Goal: Information Seeking & Learning: Learn about a topic

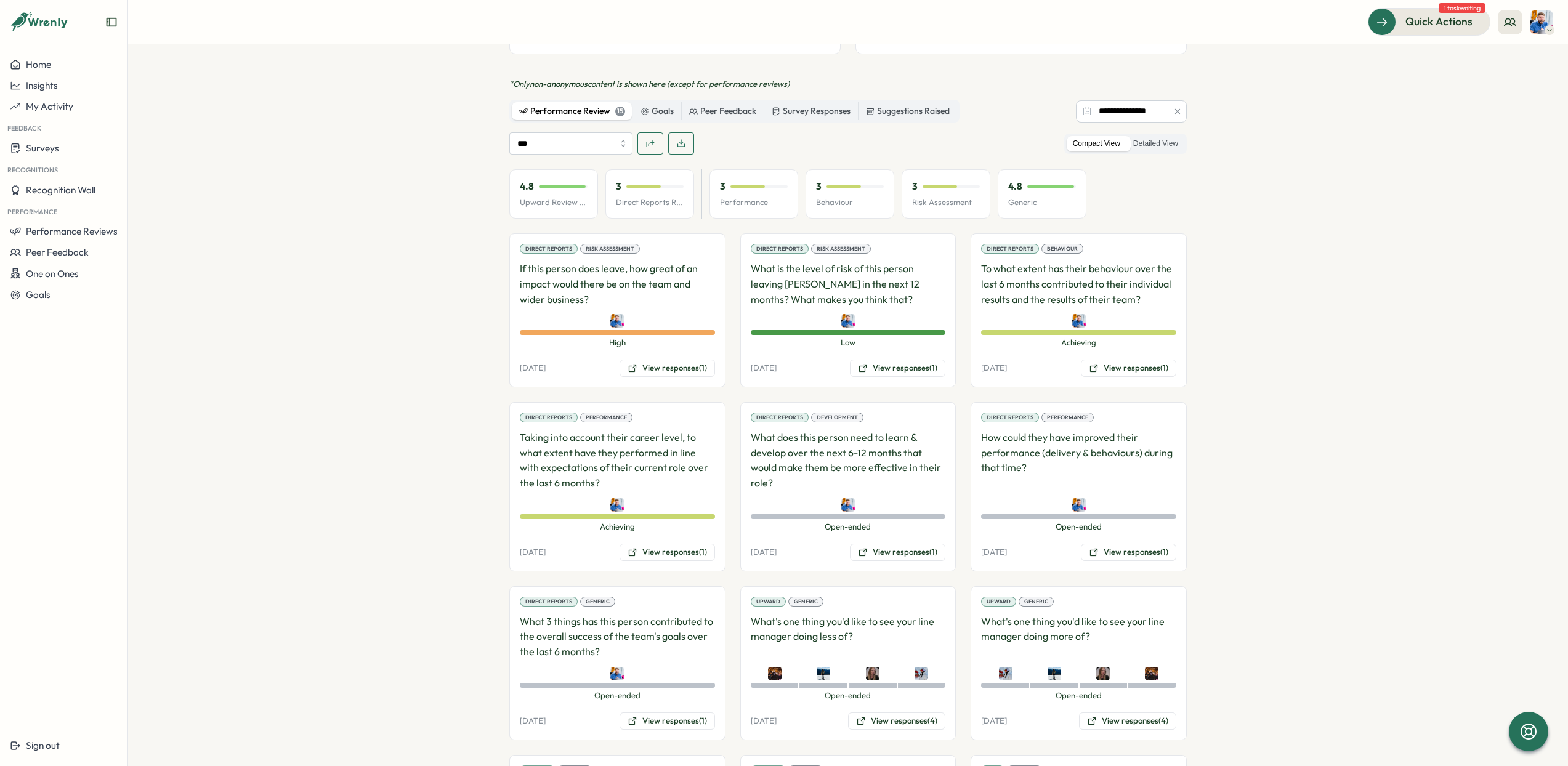
scroll to position [659, 0]
click at [412, 150] on section "**********" at bounding box center [848, 405] width 1440 height 722
click at [549, 130] on input "***" at bounding box center [571, 141] width 123 height 23
drag, startPoint x: 553, startPoint y: 242, endPoint x: 548, endPoint y: 229, distance: 13.9
click at [548, 229] on div "All Self Review Upward Review Direct Reports Review" at bounding box center [568, 193] width 123 height 99
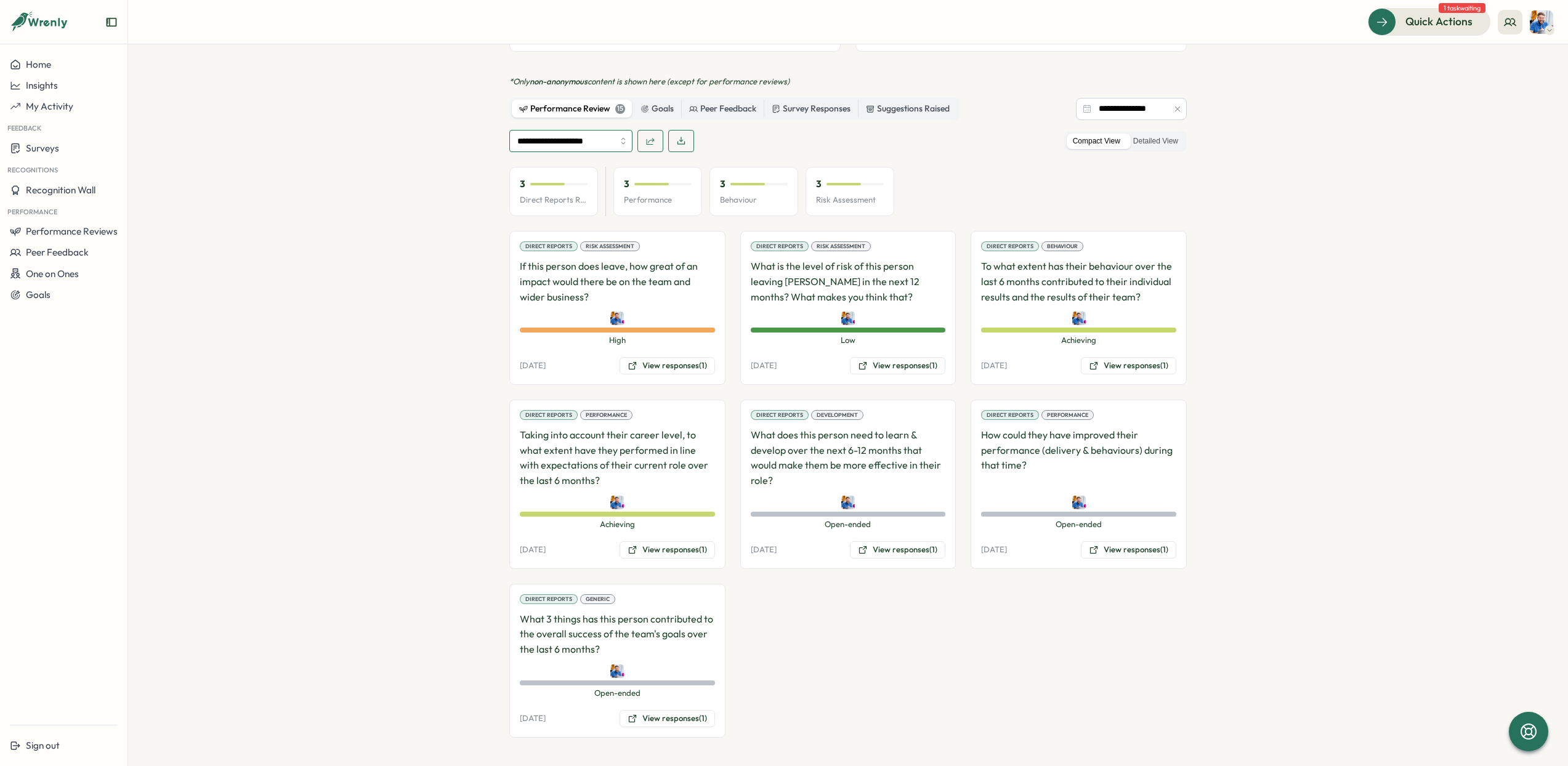
scroll to position [647, 0]
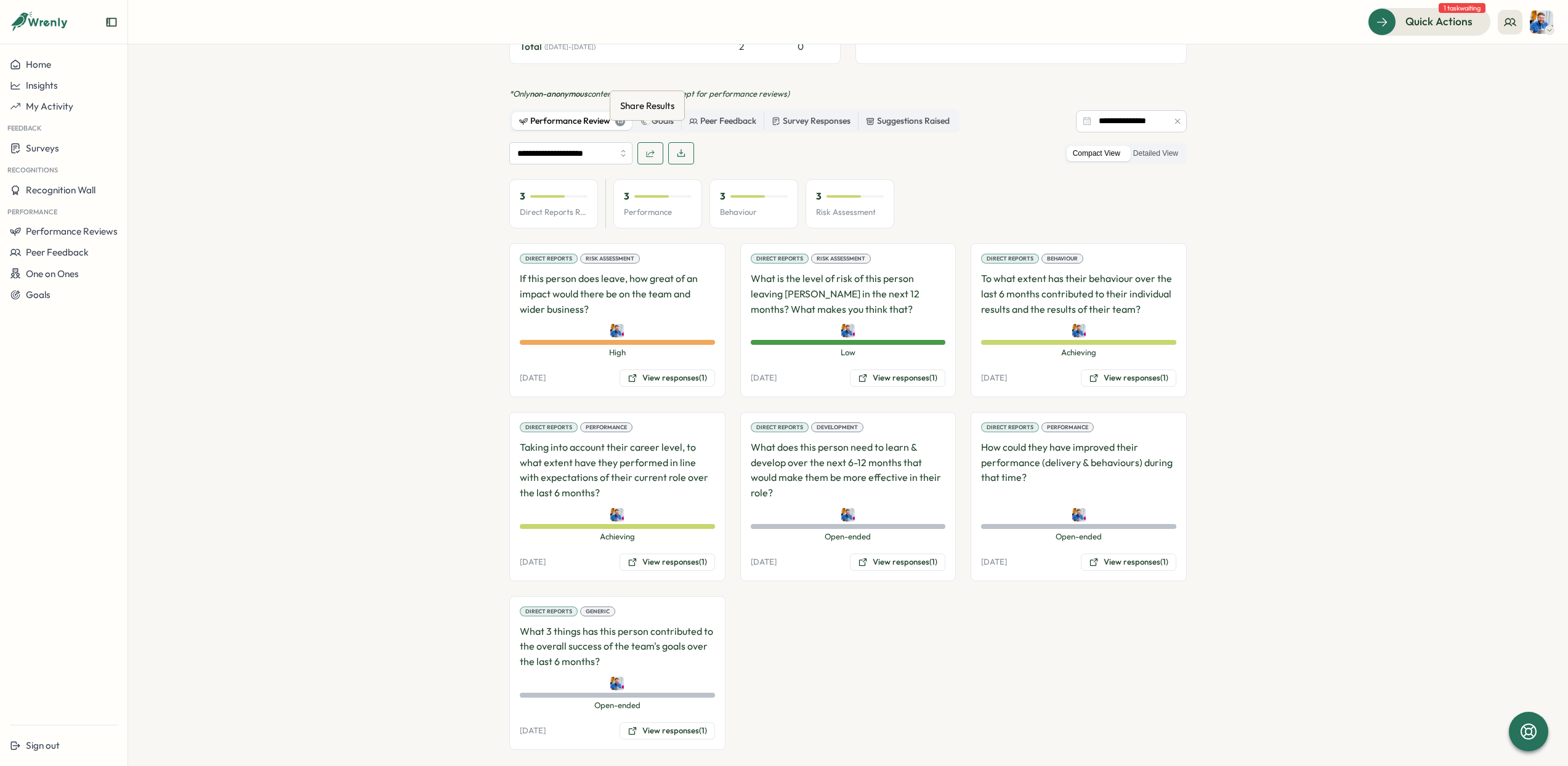
click at [647, 148] on icon "button" at bounding box center [651, 153] width 10 height 10
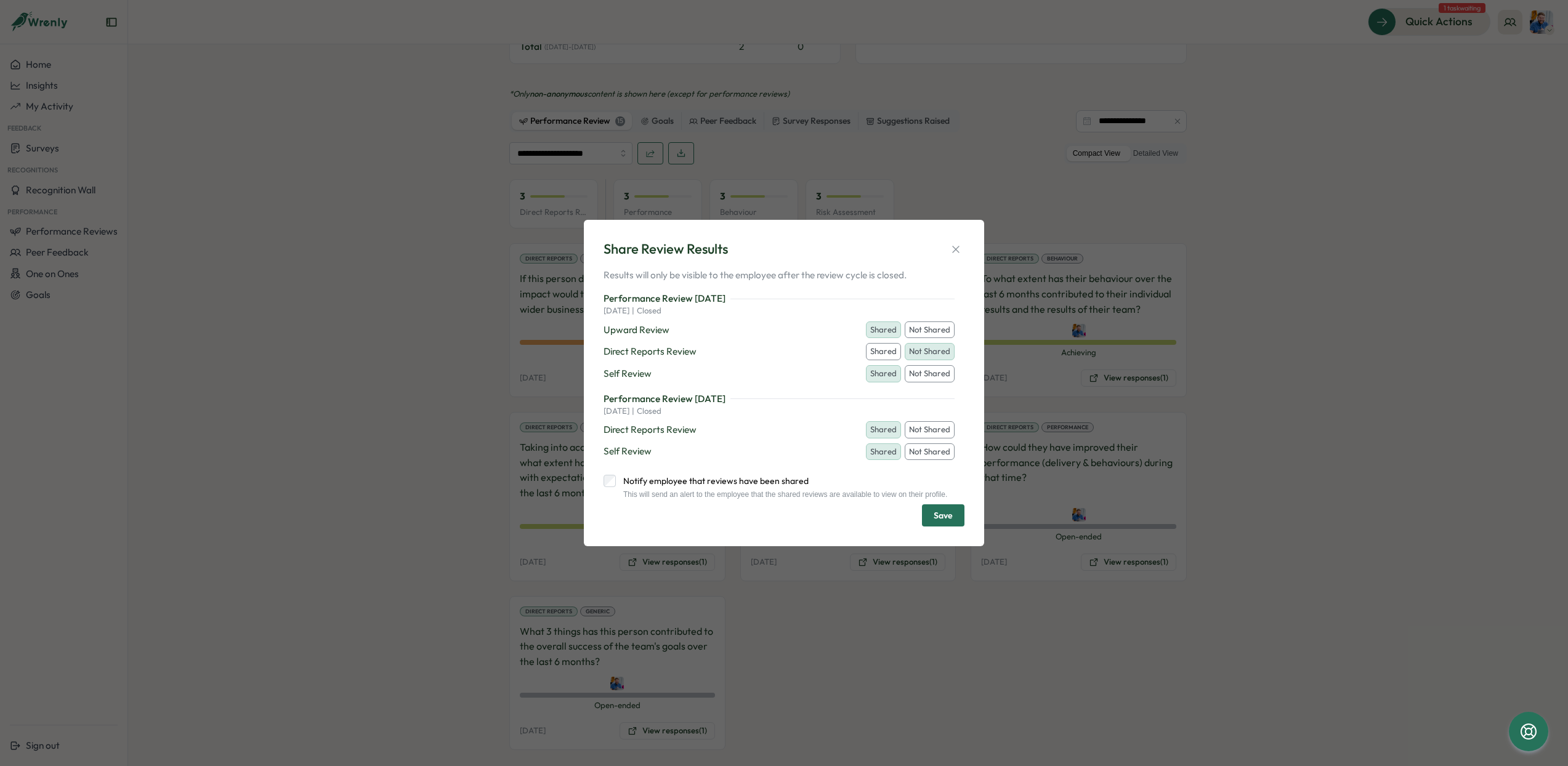
click at [882, 348] on button "Shared" at bounding box center [883, 351] width 35 height 17
click at [942, 521] on span "Save" at bounding box center [943, 515] width 19 height 21
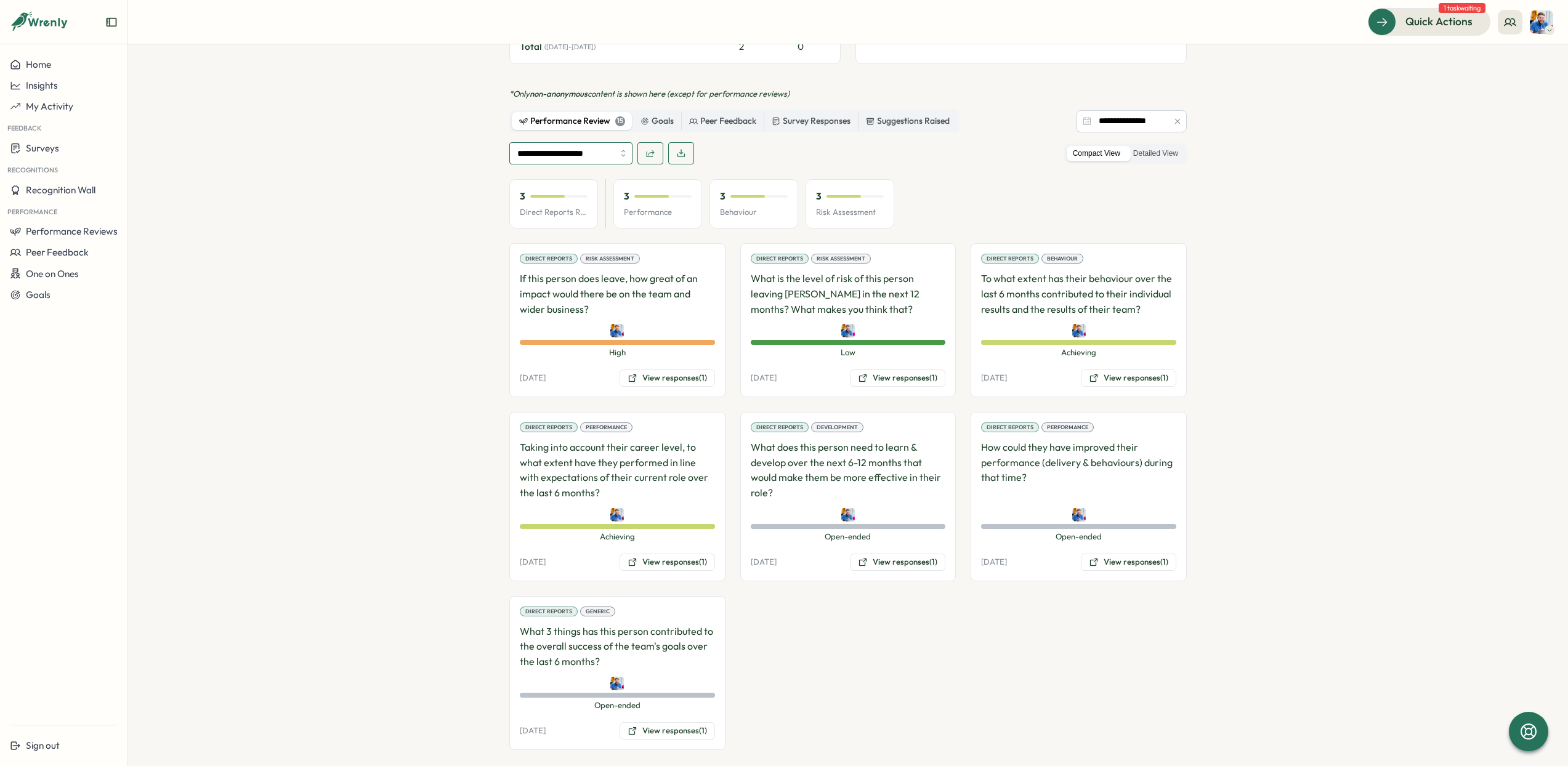
click at [545, 142] on input "**********" at bounding box center [571, 153] width 123 height 23
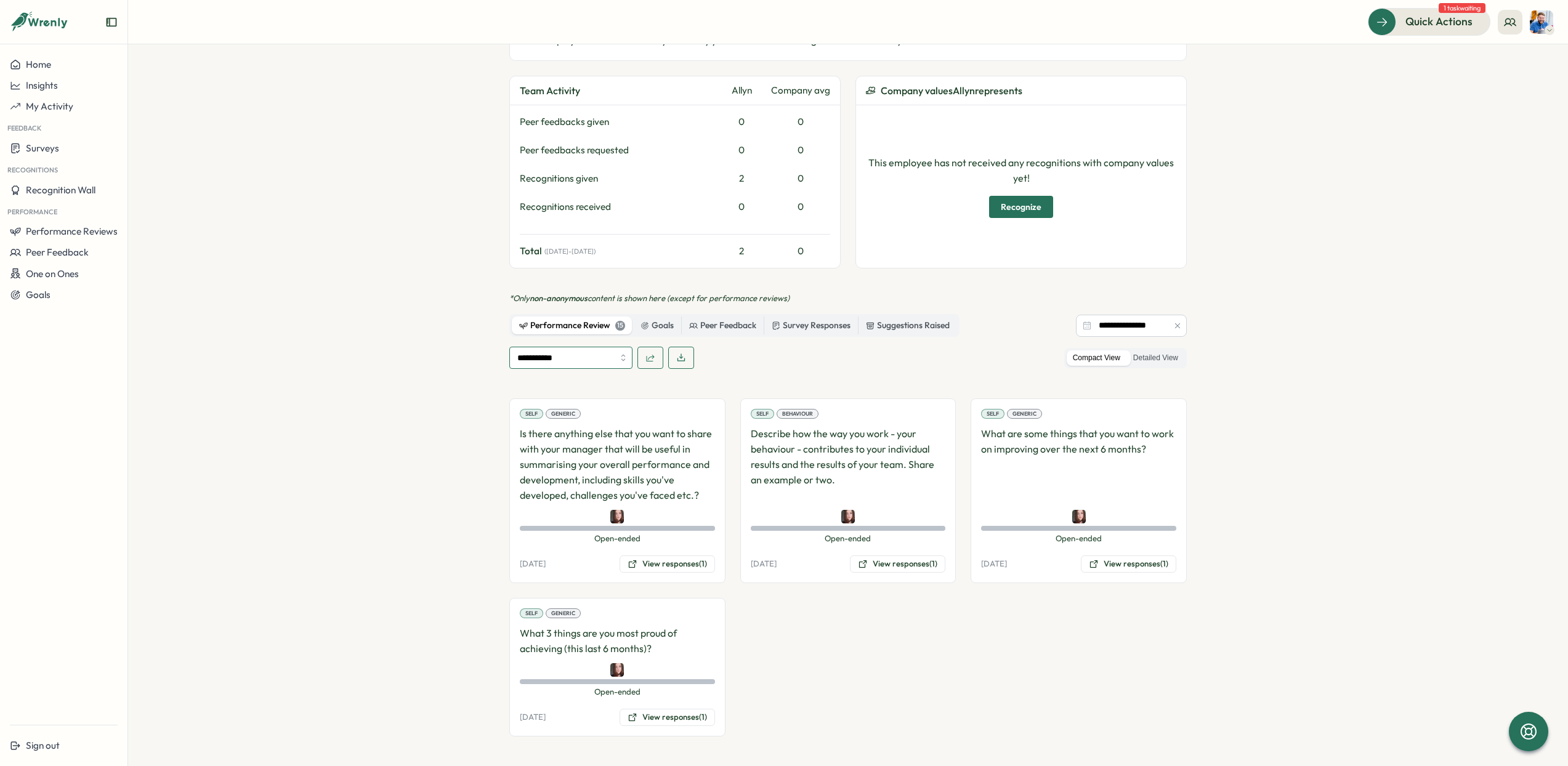
scroll to position [428, 0]
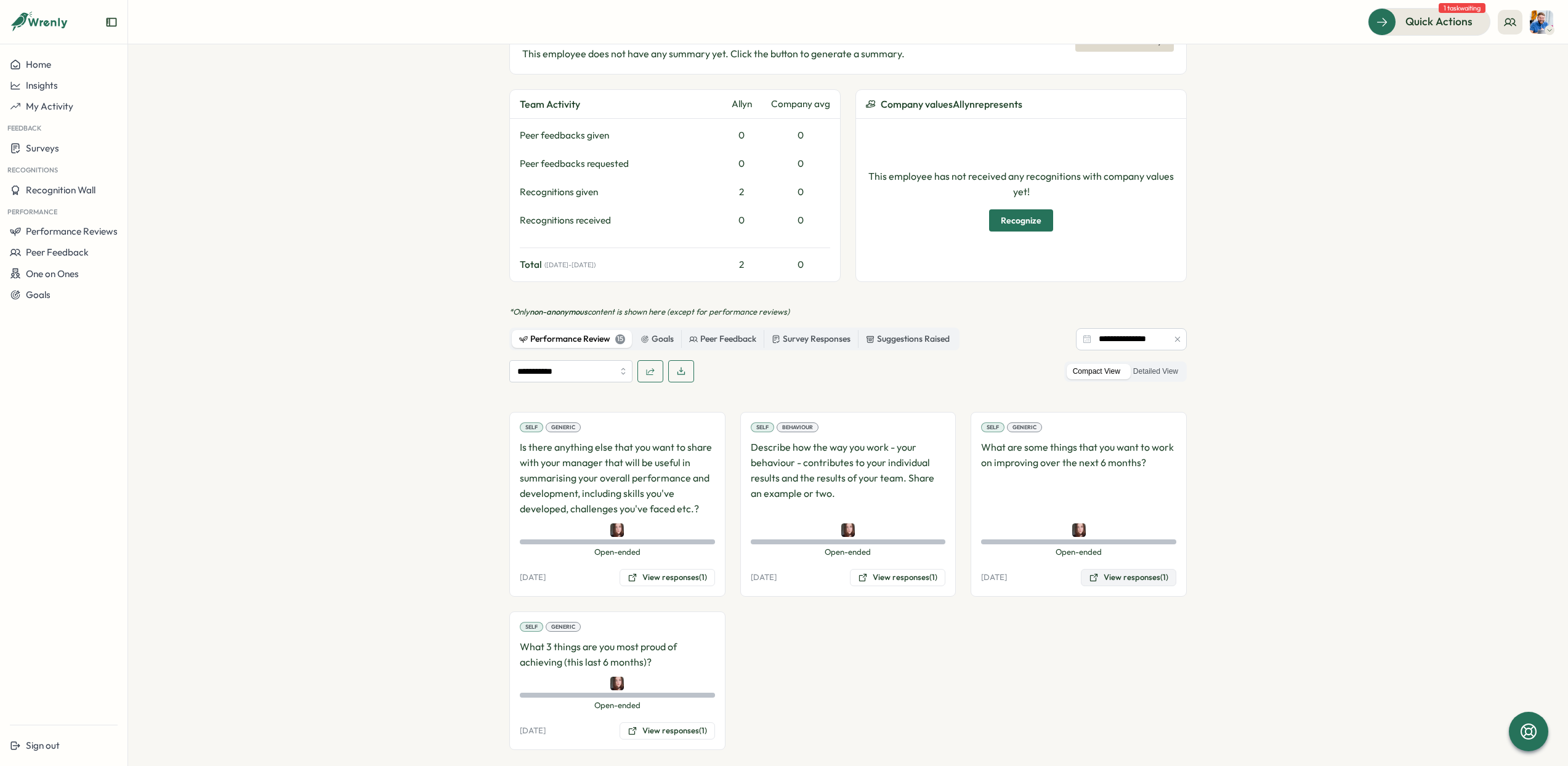
click at [1118, 569] on button "View responses (1)" at bounding box center [1128, 578] width 95 height 17
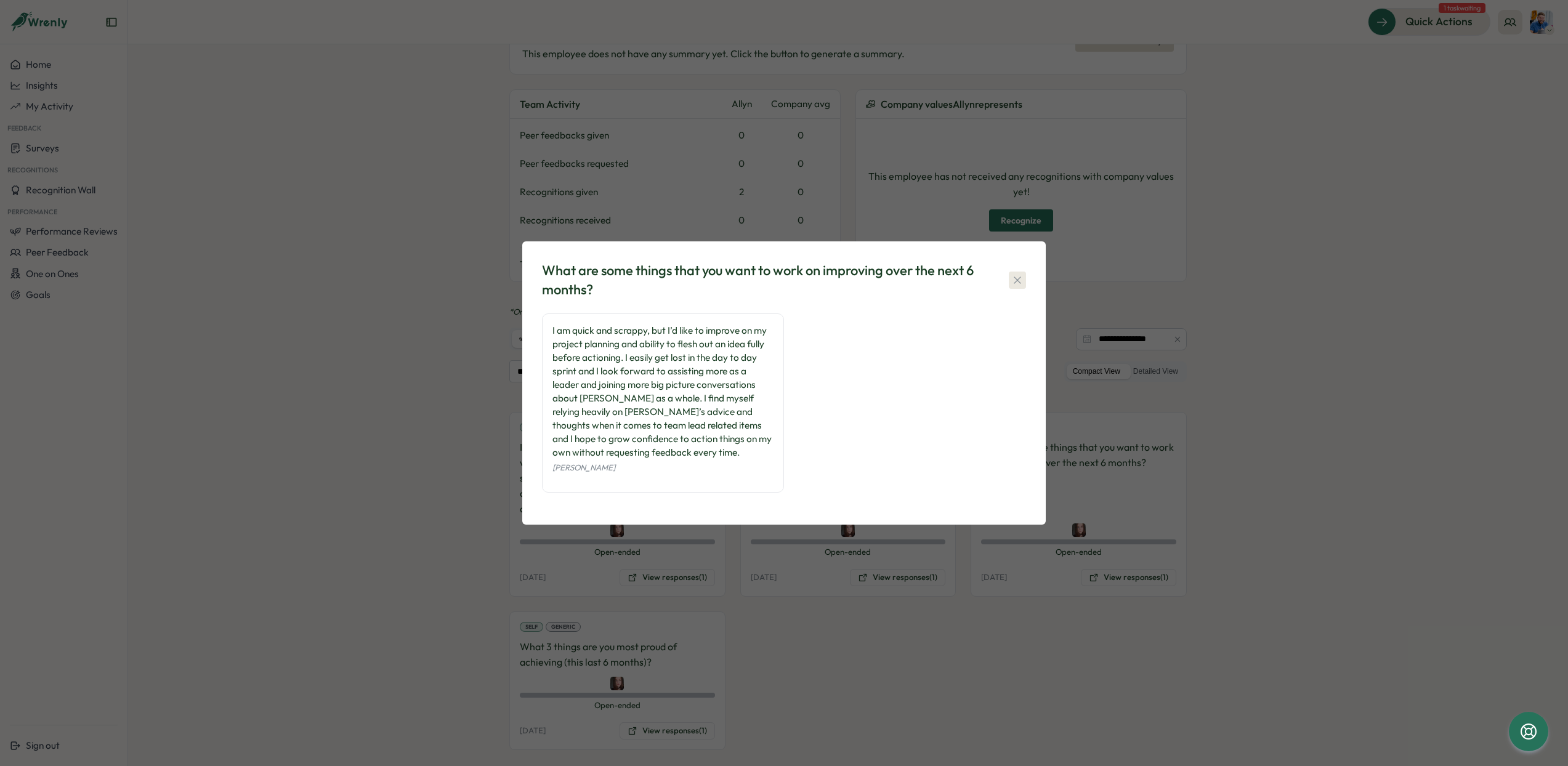
click at [1016, 277] on icon "button" at bounding box center [1017, 280] width 12 height 12
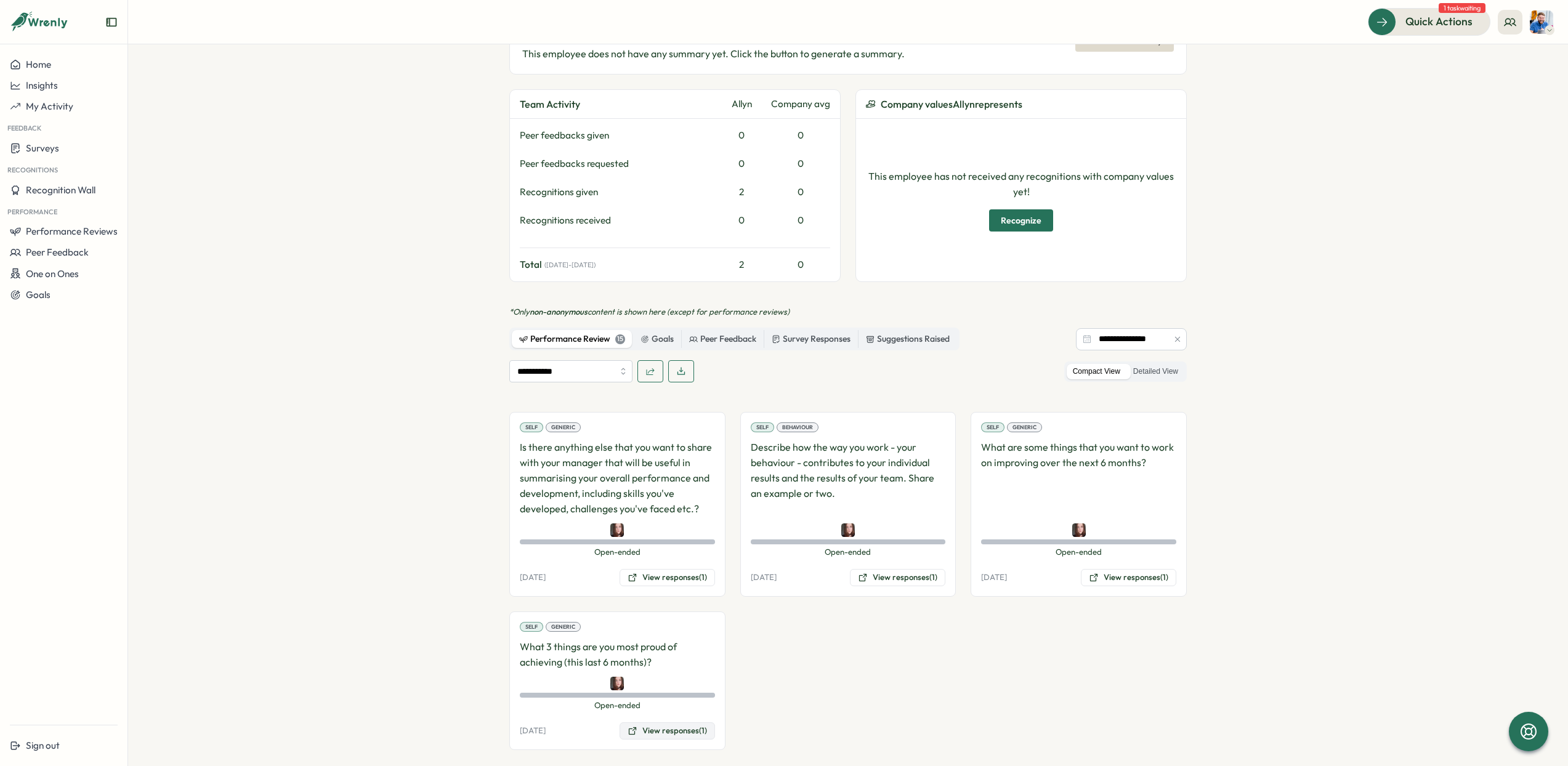
click at [654, 722] on button "View responses (1)" at bounding box center [667, 731] width 95 height 17
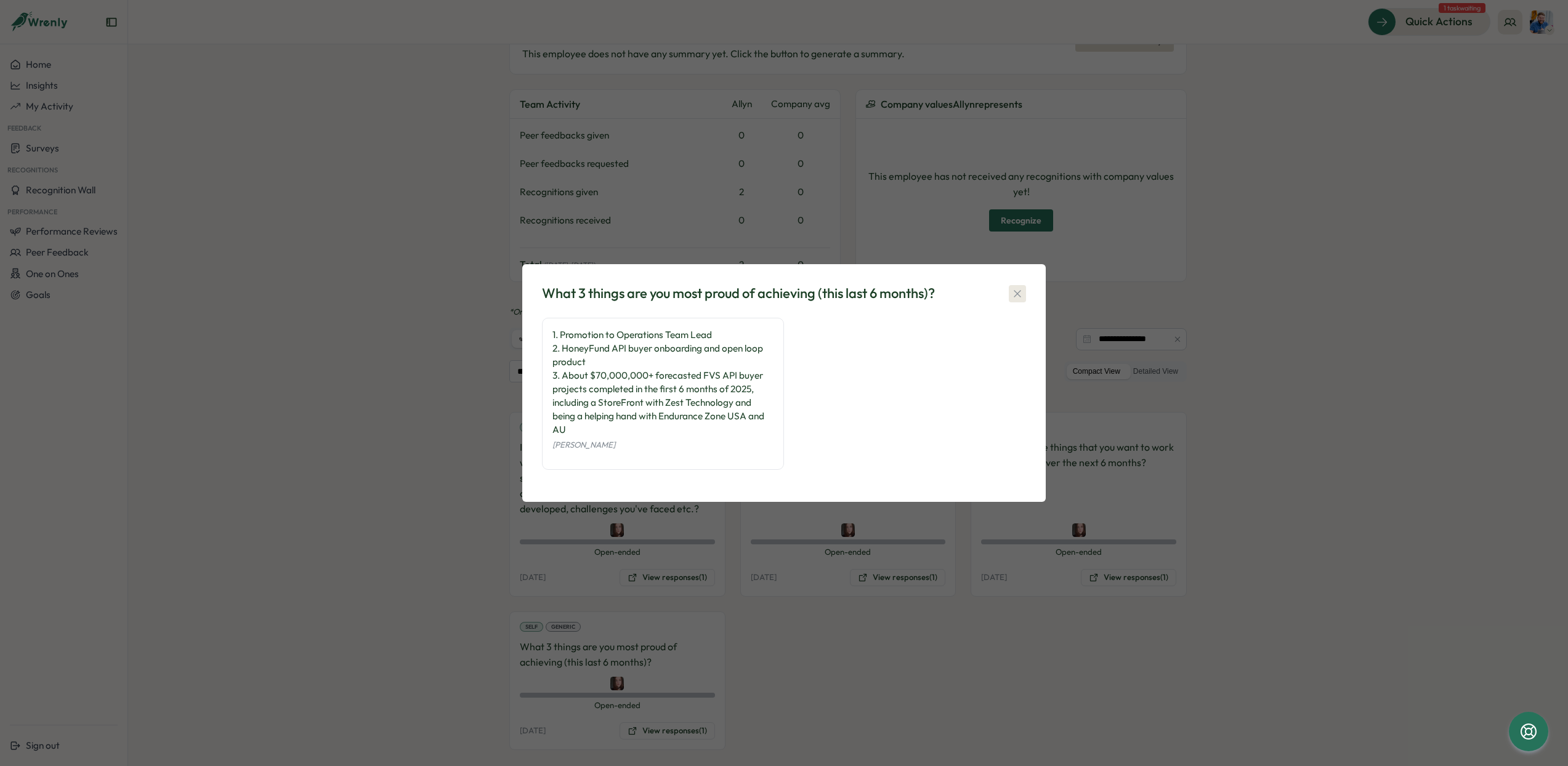
click at [1024, 293] on button "button" at bounding box center [1017, 294] width 17 height 17
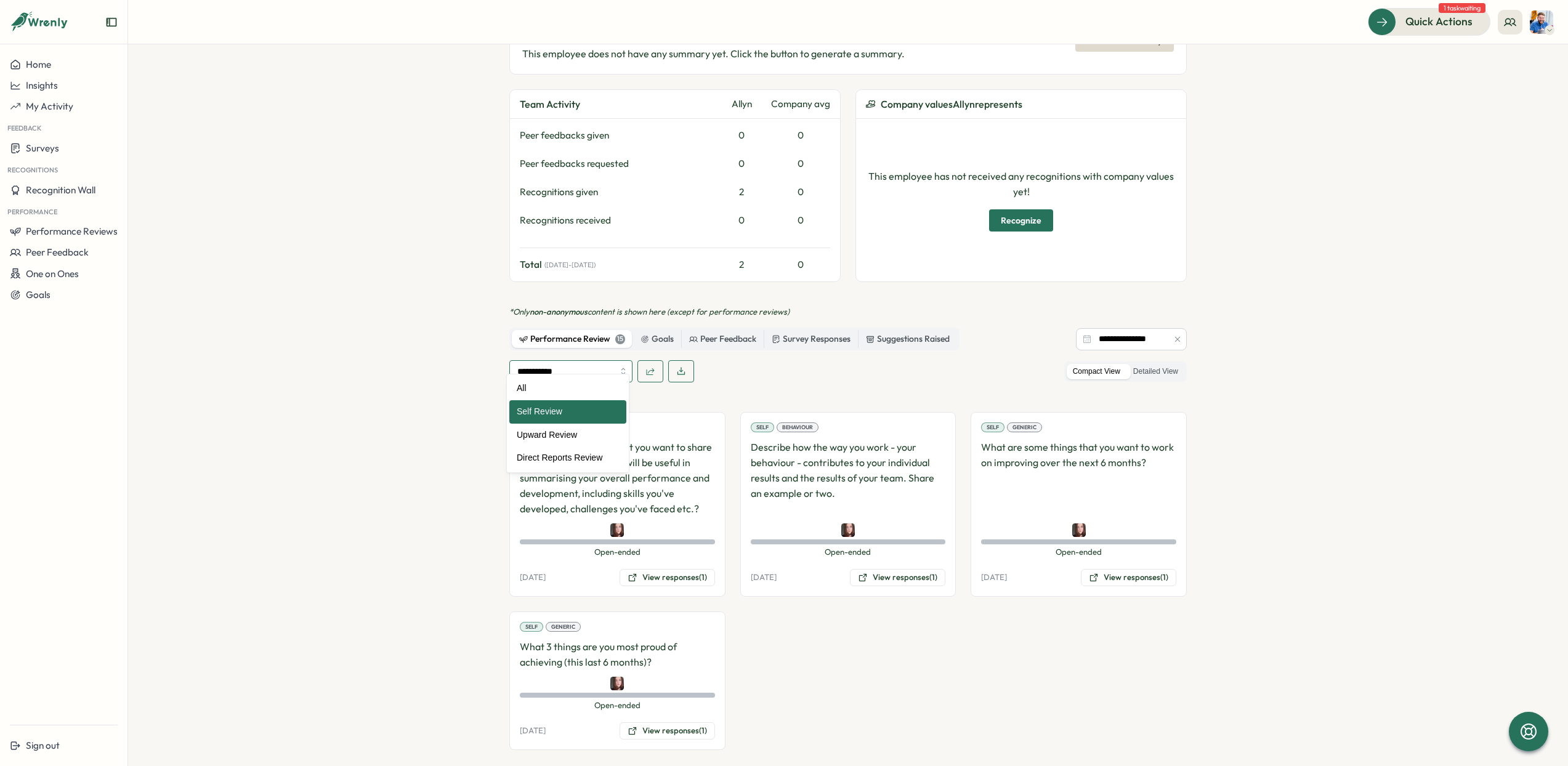
click at [577, 360] on input "**********" at bounding box center [571, 371] width 123 height 23
click at [371, 337] on section "**********" at bounding box center [848, 405] width 1440 height 722
click at [888, 569] on button "View responses (1)" at bounding box center [897, 578] width 95 height 17
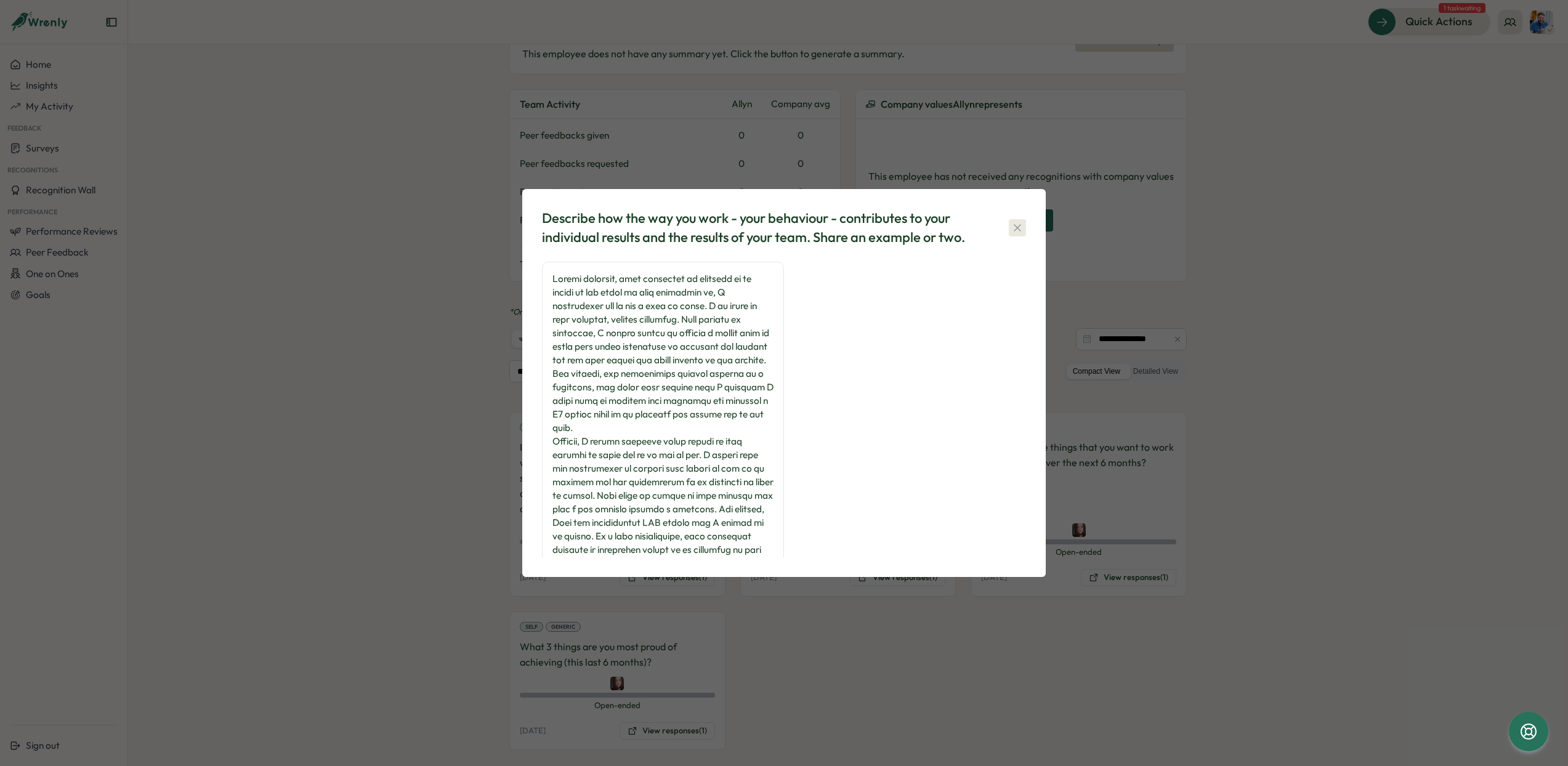
click at [1021, 225] on icon "button" at bounding box center [1017, 227] width 12 height 12
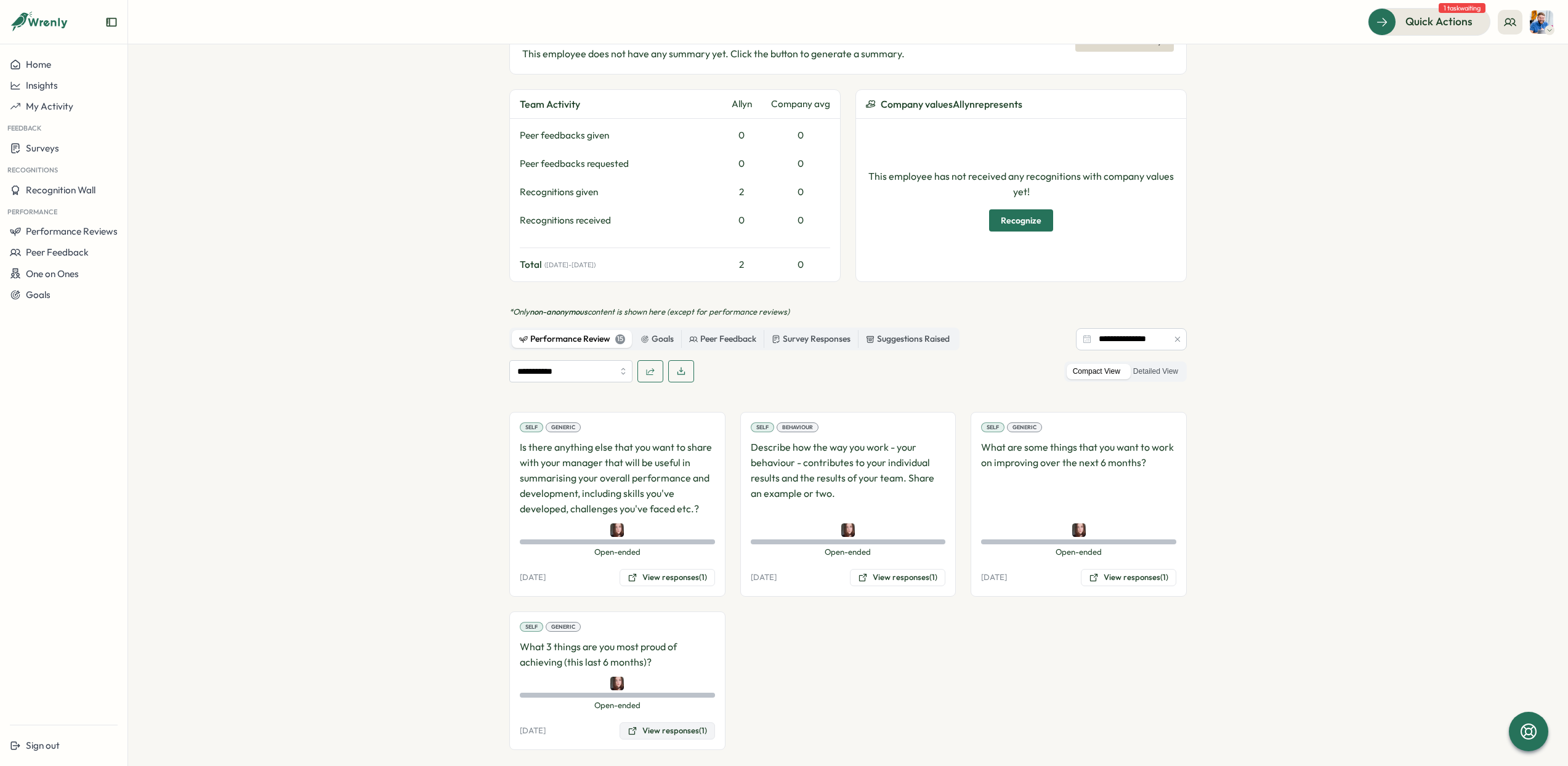
click at [663, 722] on button "View responses (1)" at bounding box center [667, 731] width 95 height 17
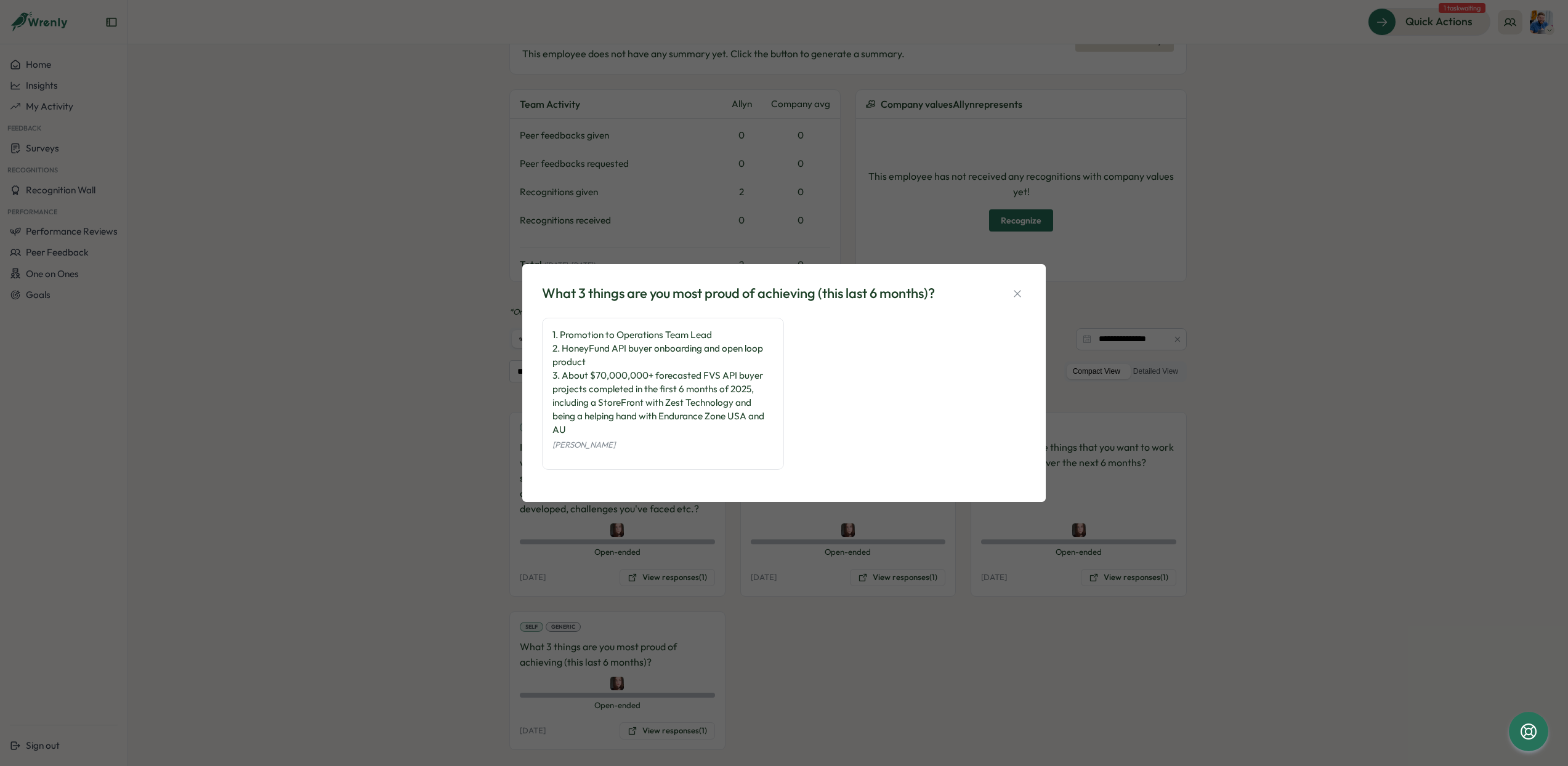
click at [1015, 293] on icon "button" at bounding box center [1017, 293] width 12 height 12
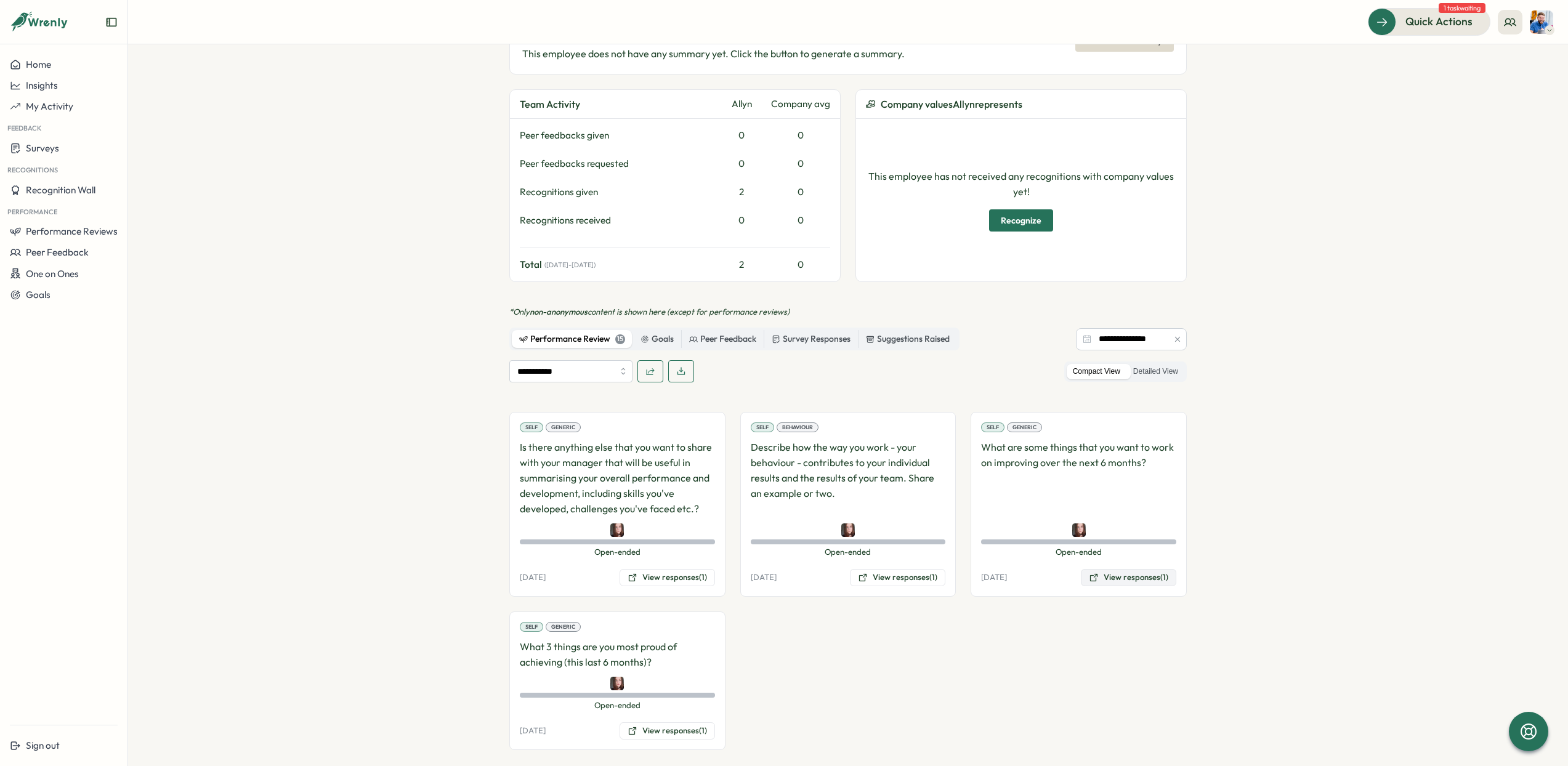
click at [1117, 569] on button "View responses (1)" at bounding box center [1128, 578] width 95 height 17
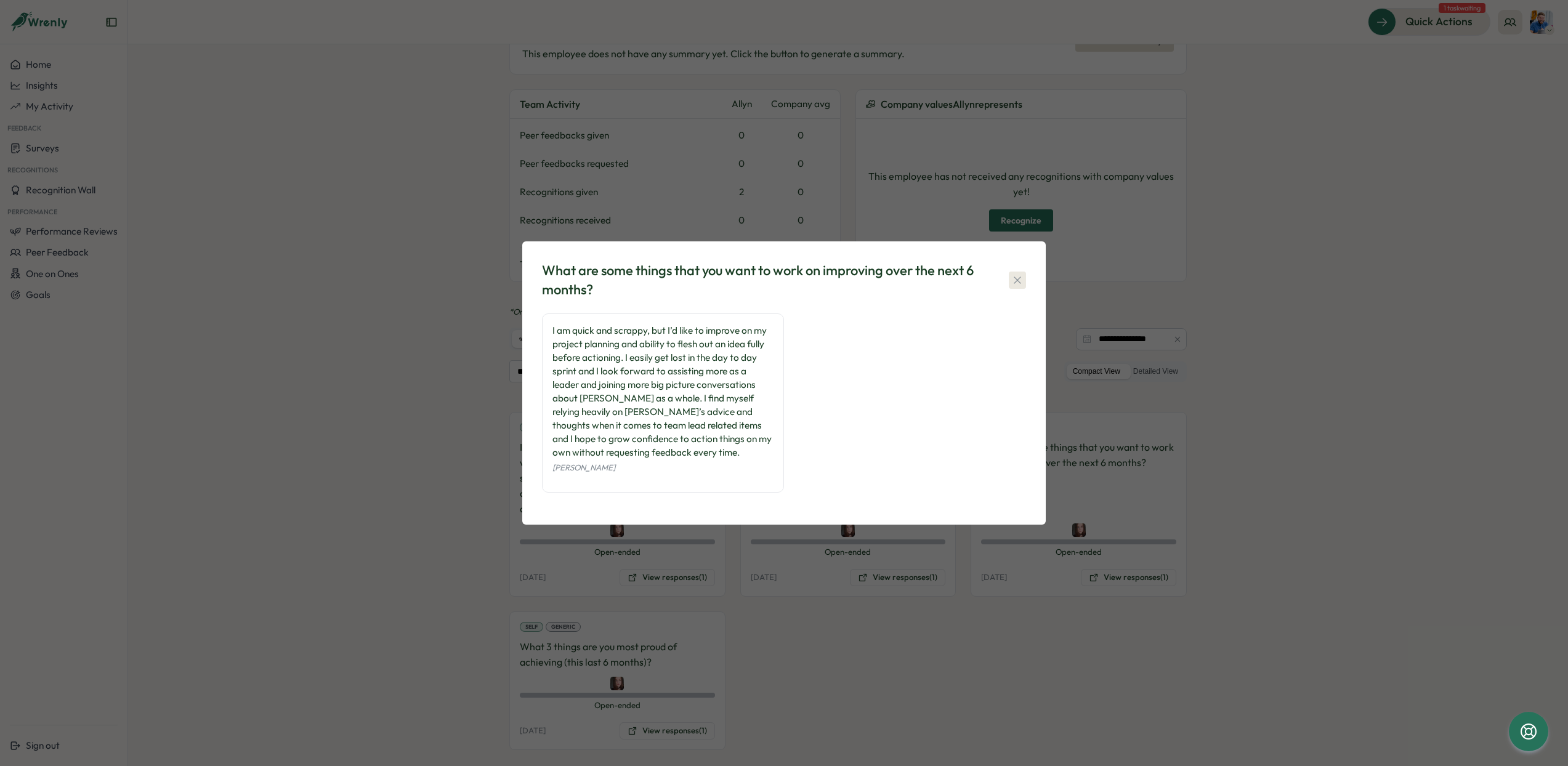
click at [1016, 285] on icon "button" at bounding box center [1017, 280] width 12 height 12
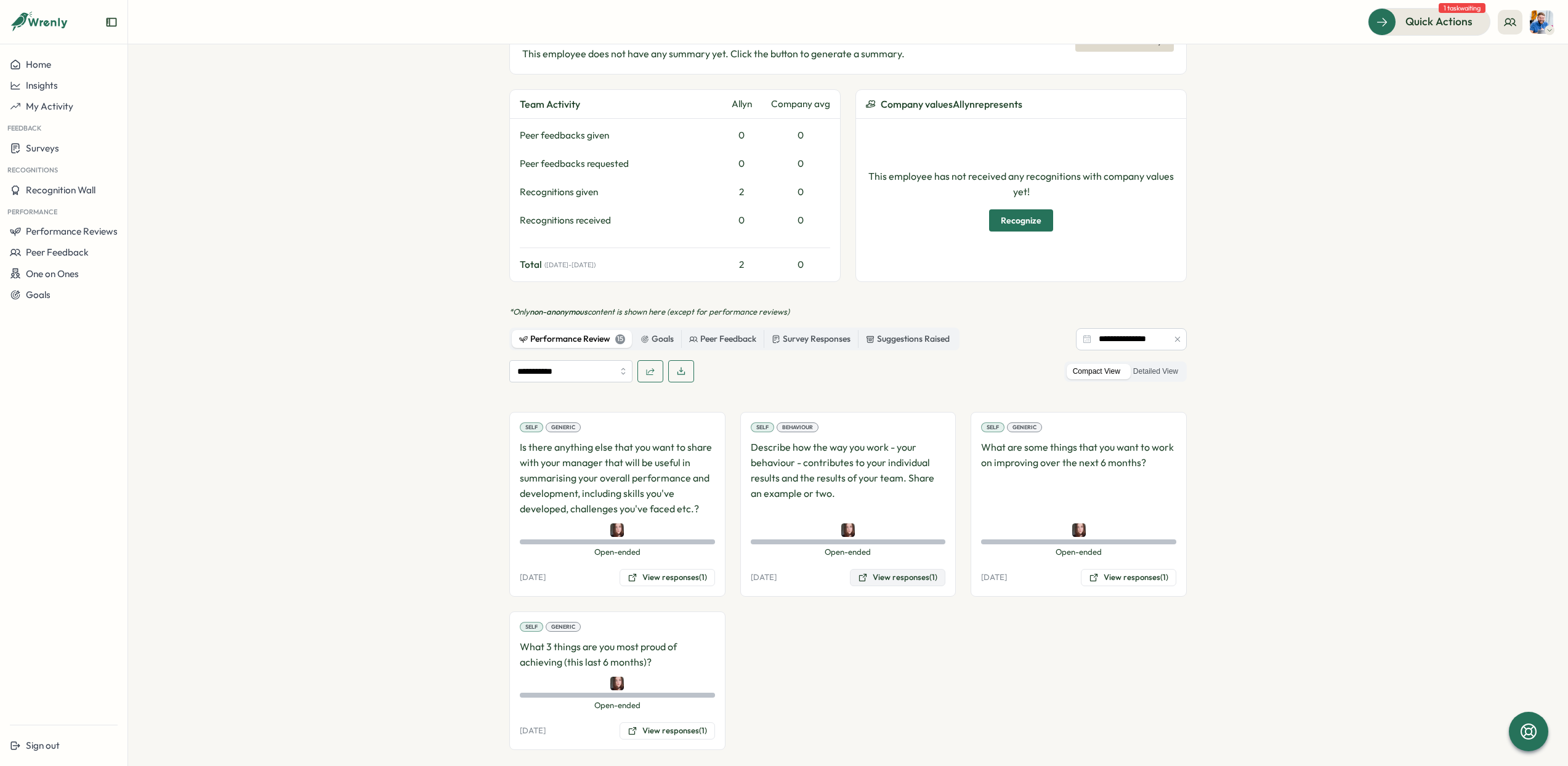
click at [895, 569] on button "View responses (1)" at bounding box center [897, 578] width 95 height 17
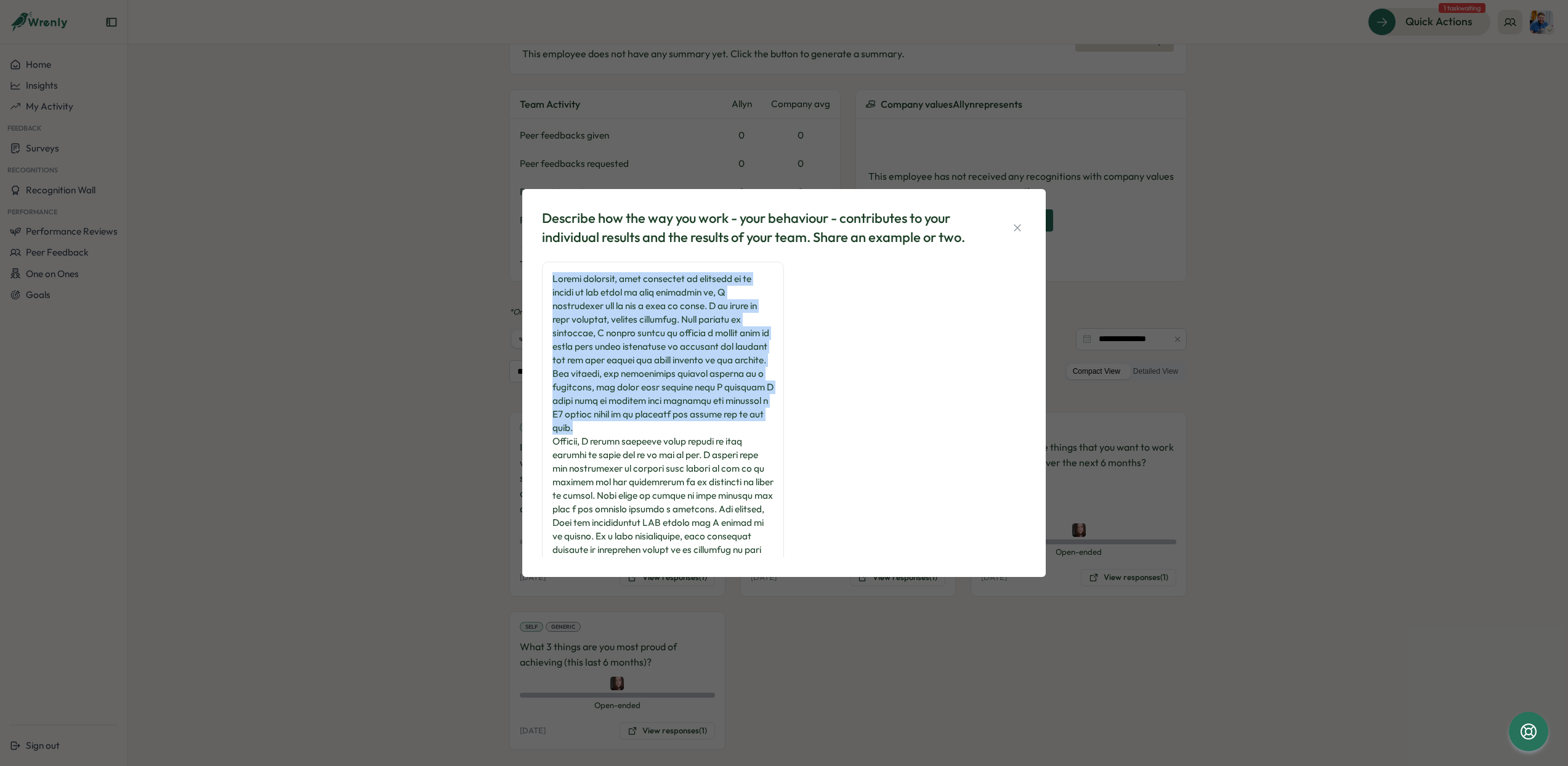
drag, startPoint x: 656, startPoint y: 429, endPoint x: 552, endPoint y: 285, distance: 177.6
click at [553, 285] on div at bounding box center [663, 476] width 221 height 407
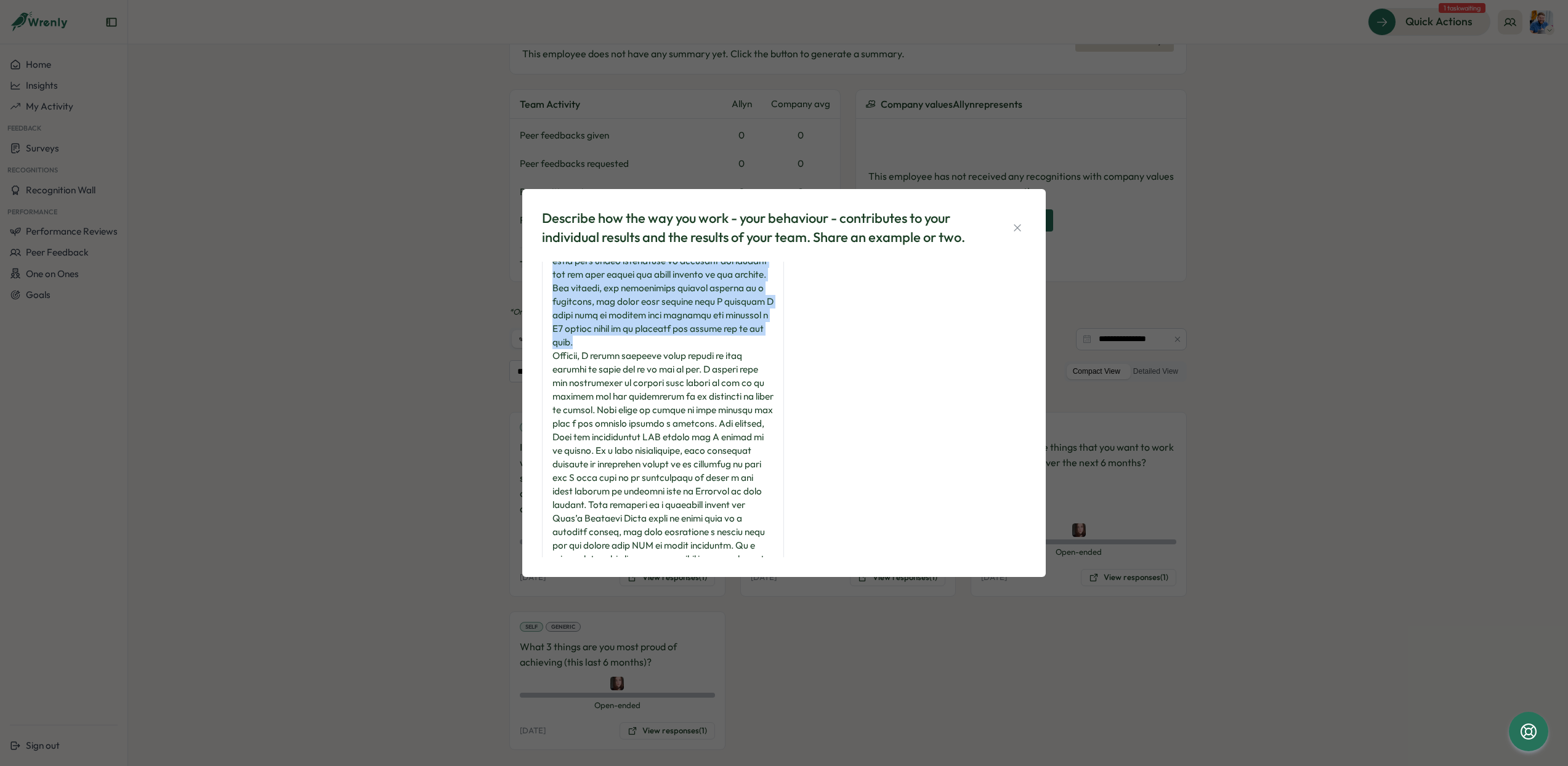
scroll to position [83, 0]
click at [1022, 228] on icon "button" at bounding box center [1017, 227] width 12 height 12
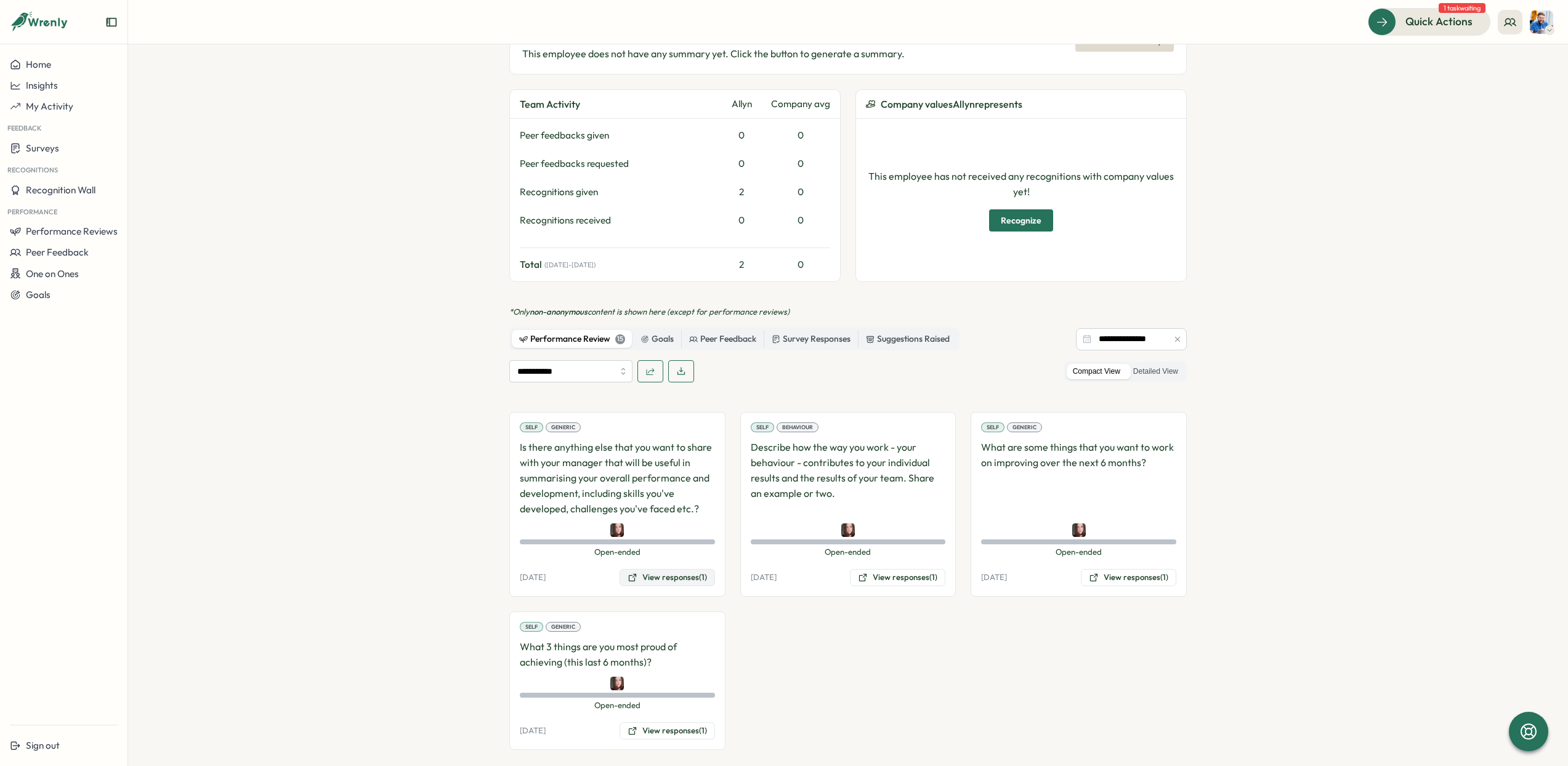
click at [678, 569] on button "View responses (1)" at bounding box center [667, 578] width 95 height 17
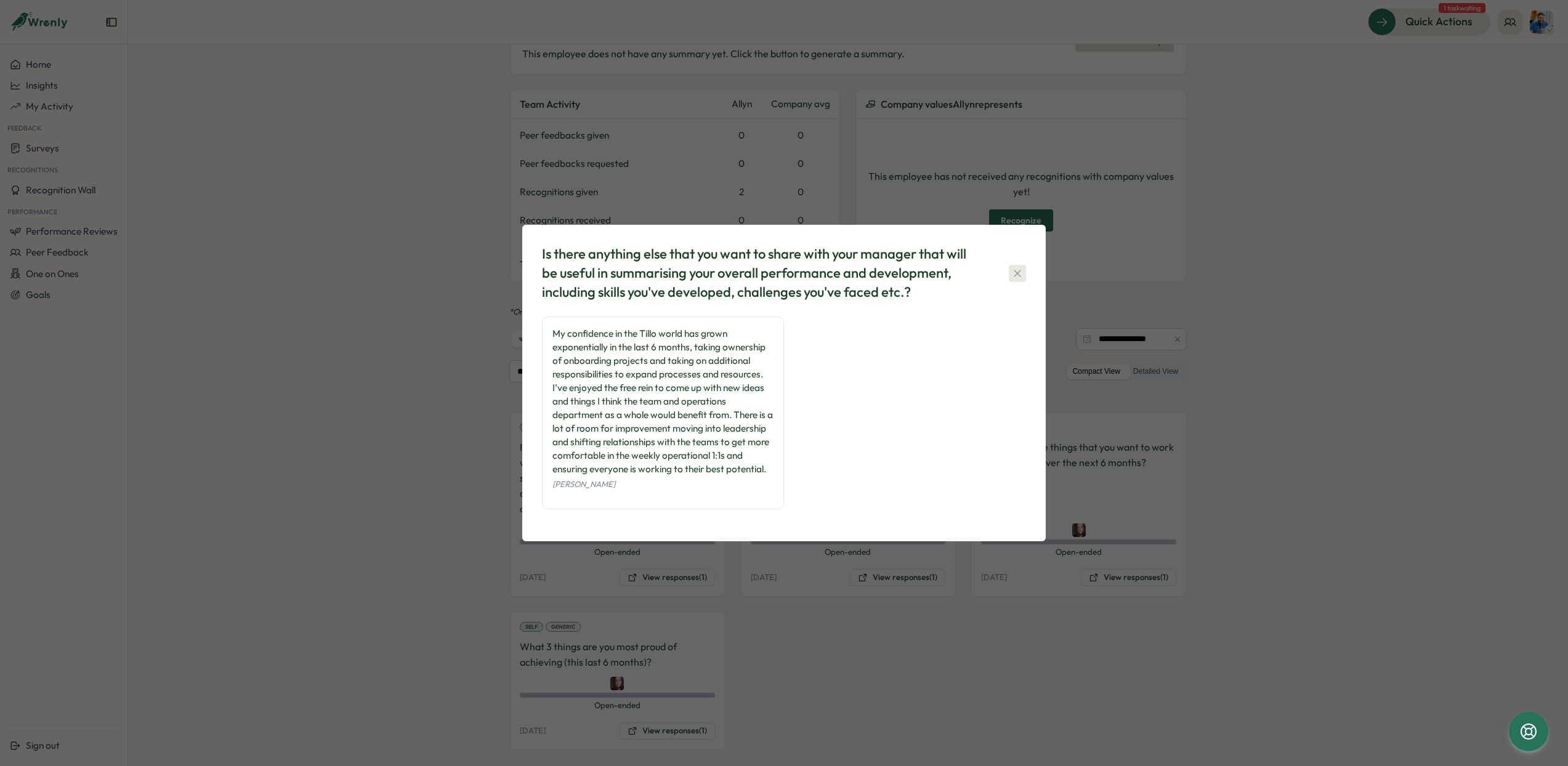
click at [1022, 267] on icon "button" at bounding box center [1017, 273] width 12 height 12
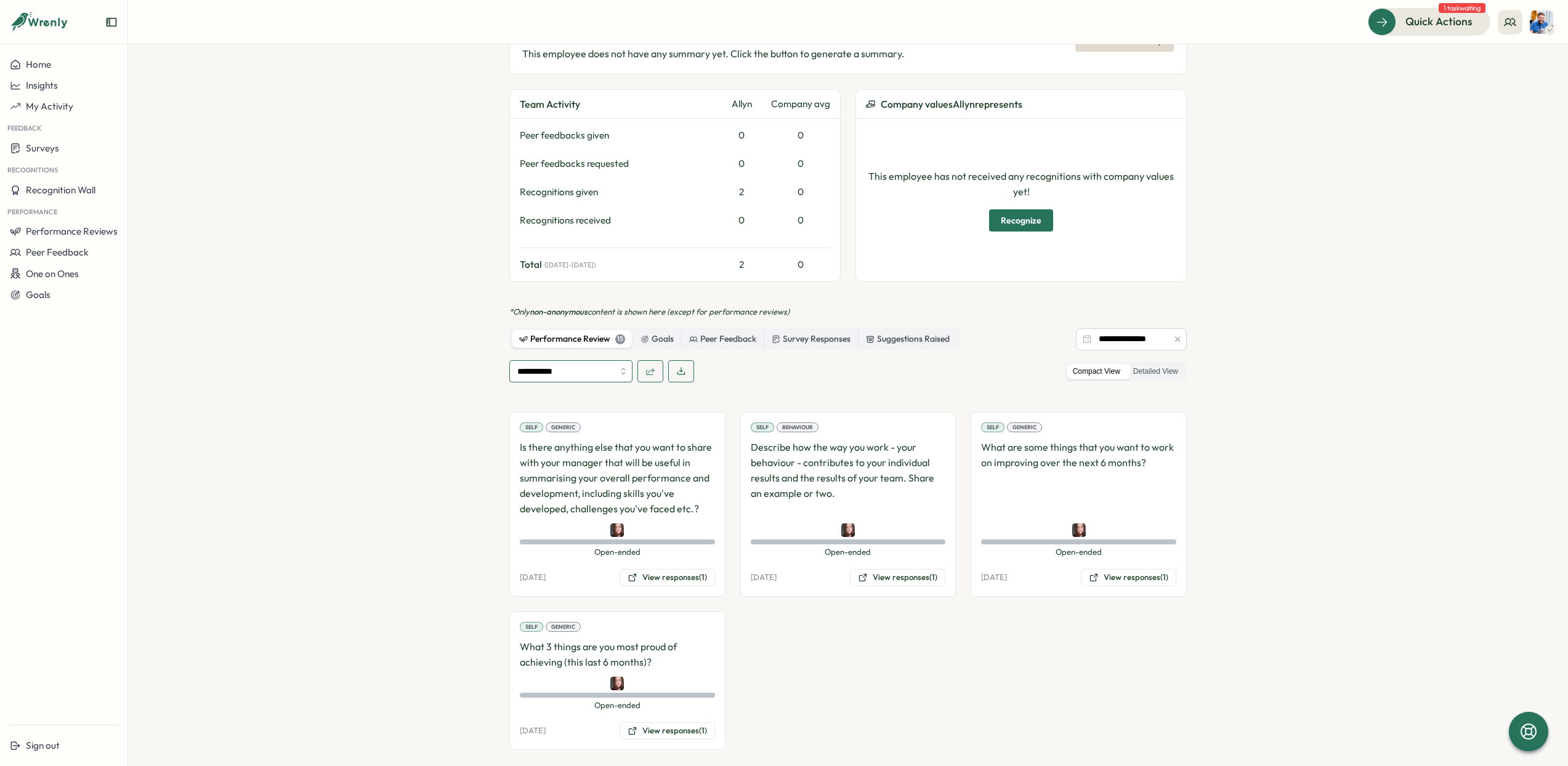
click at [536, 360] on input "**********" at bounding box center [571, 371] width 123 height 23
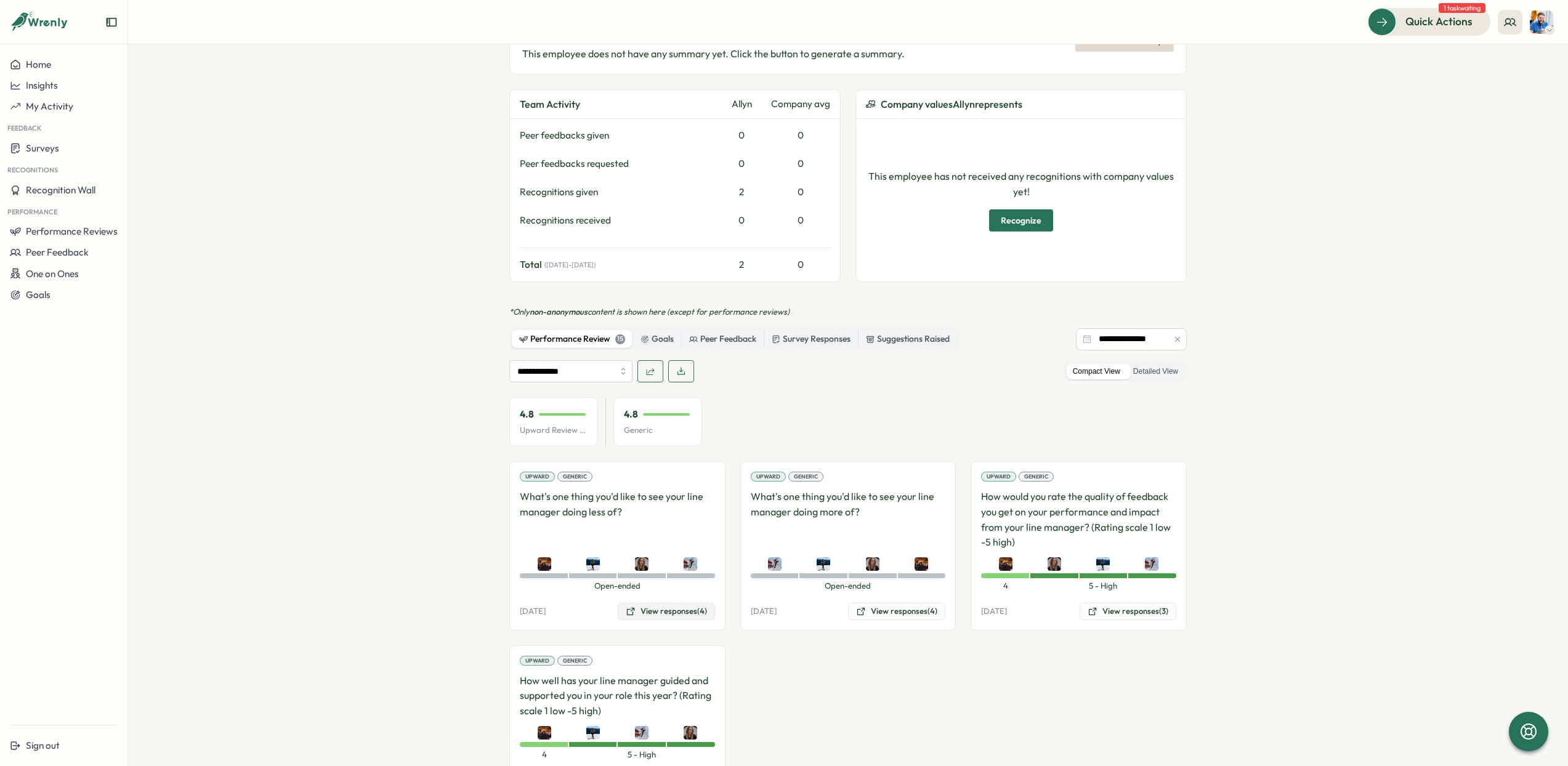
click at [665, 603] on button "View responses (4)" at bounding box center [667, 611] width 97 height 17
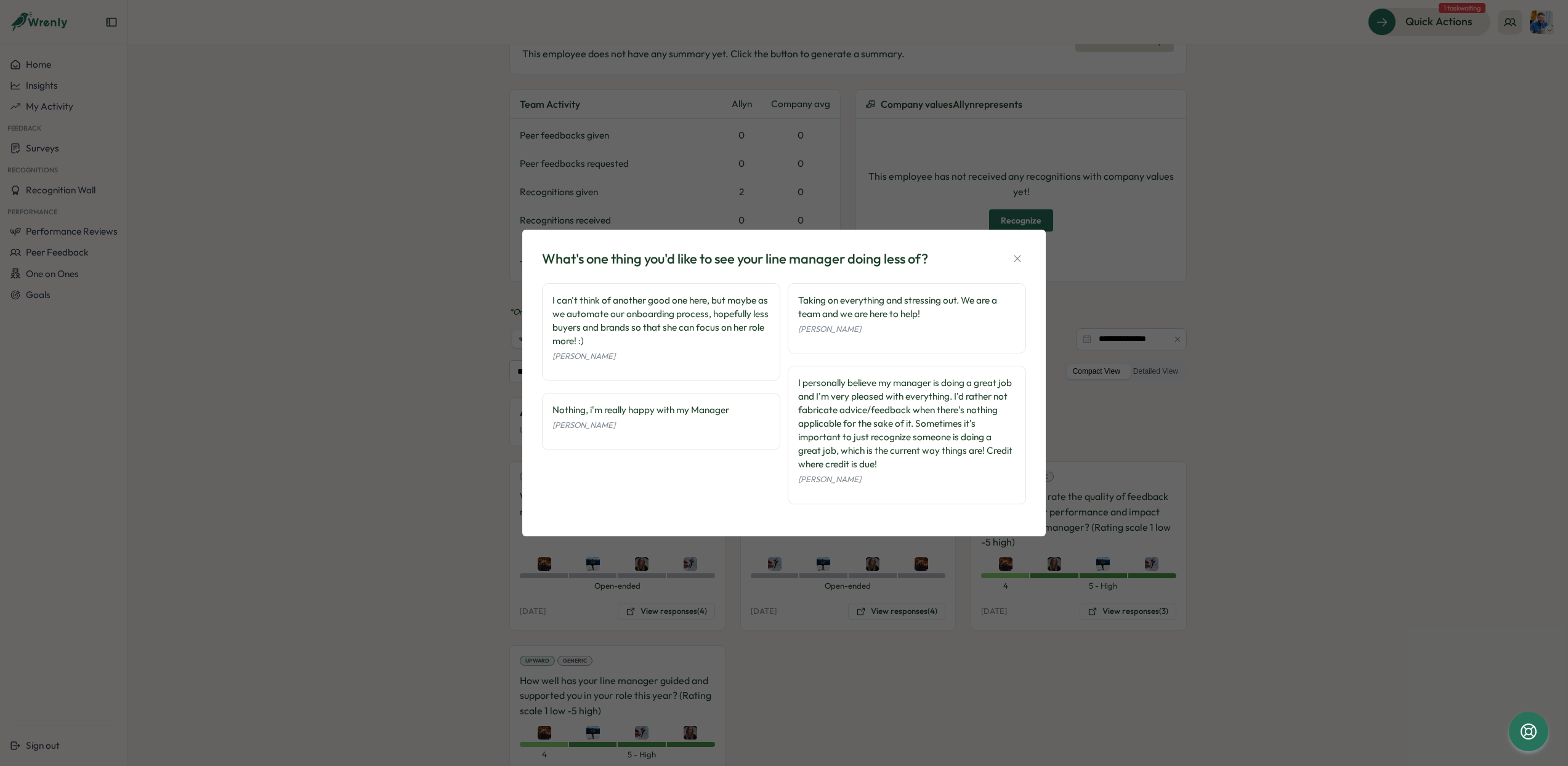
click at [1017, 261] on icon "button" at bounding box center [1017, 258] width 12 height 12
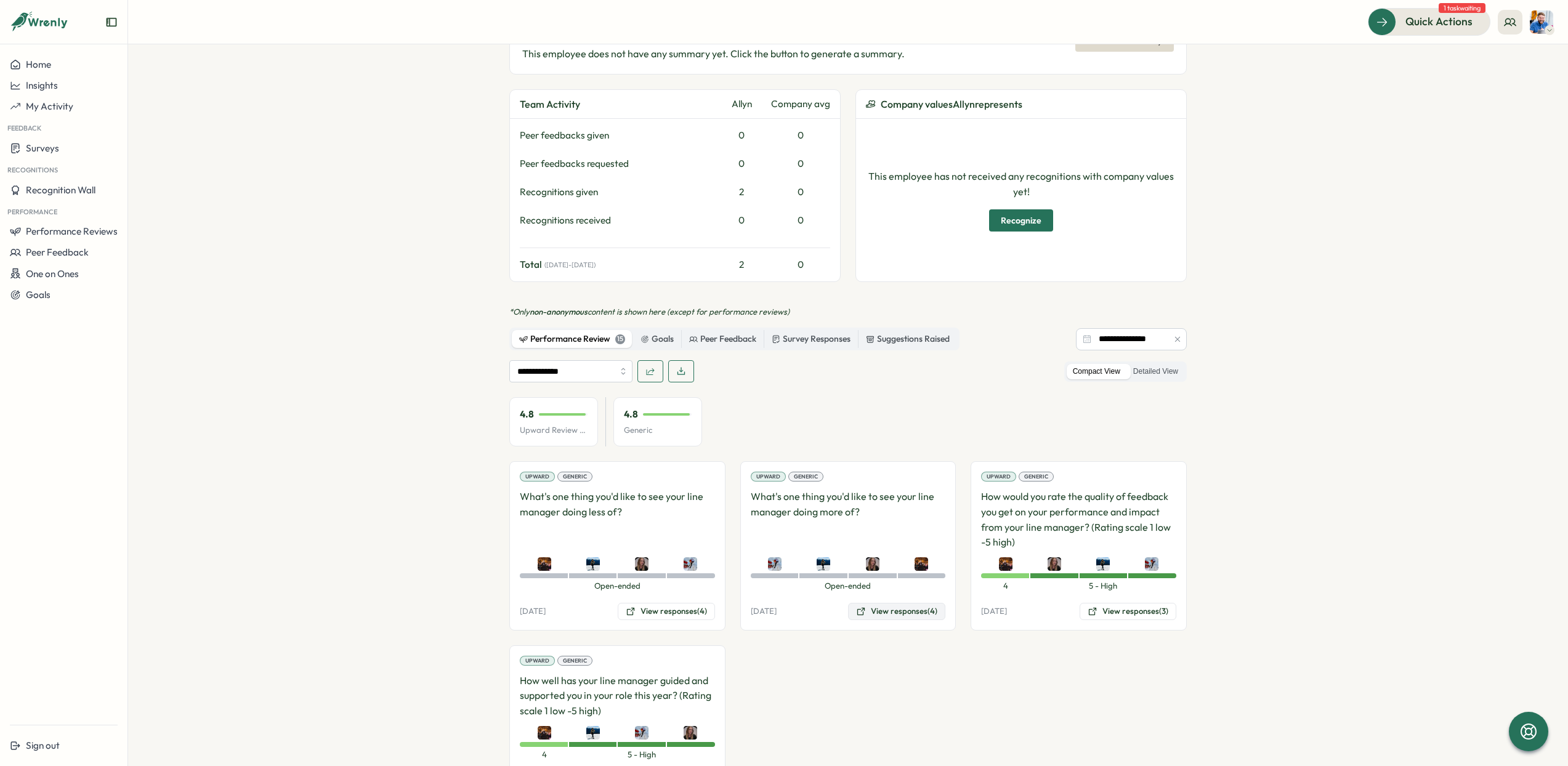
click at [881, 605] on button "View responses (4)" at bounding box center [897, 611] width 97 height 17
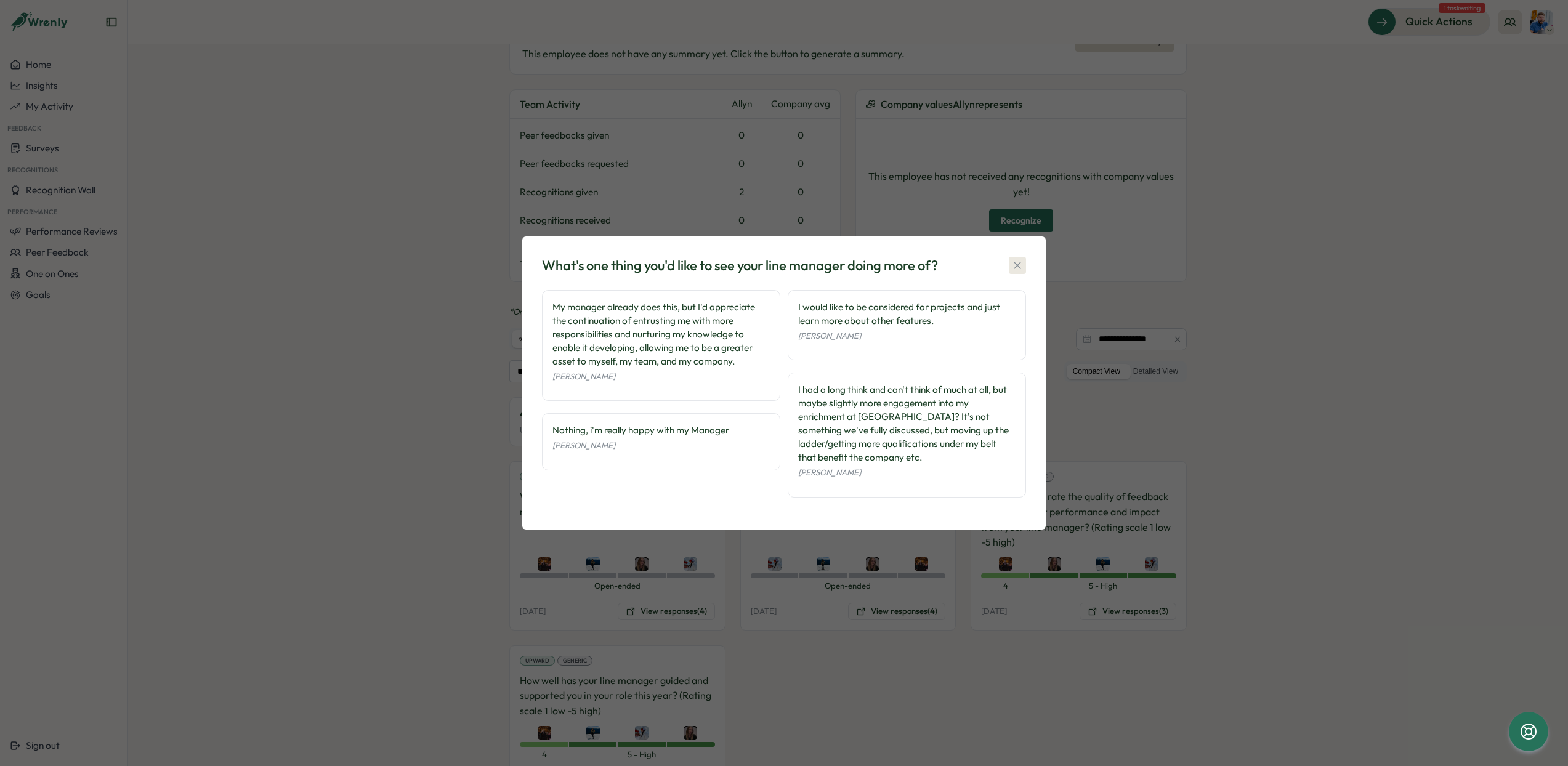
click at [1020, 261] on icon "button" at bounding box center [1017, 265] width 12 height 12
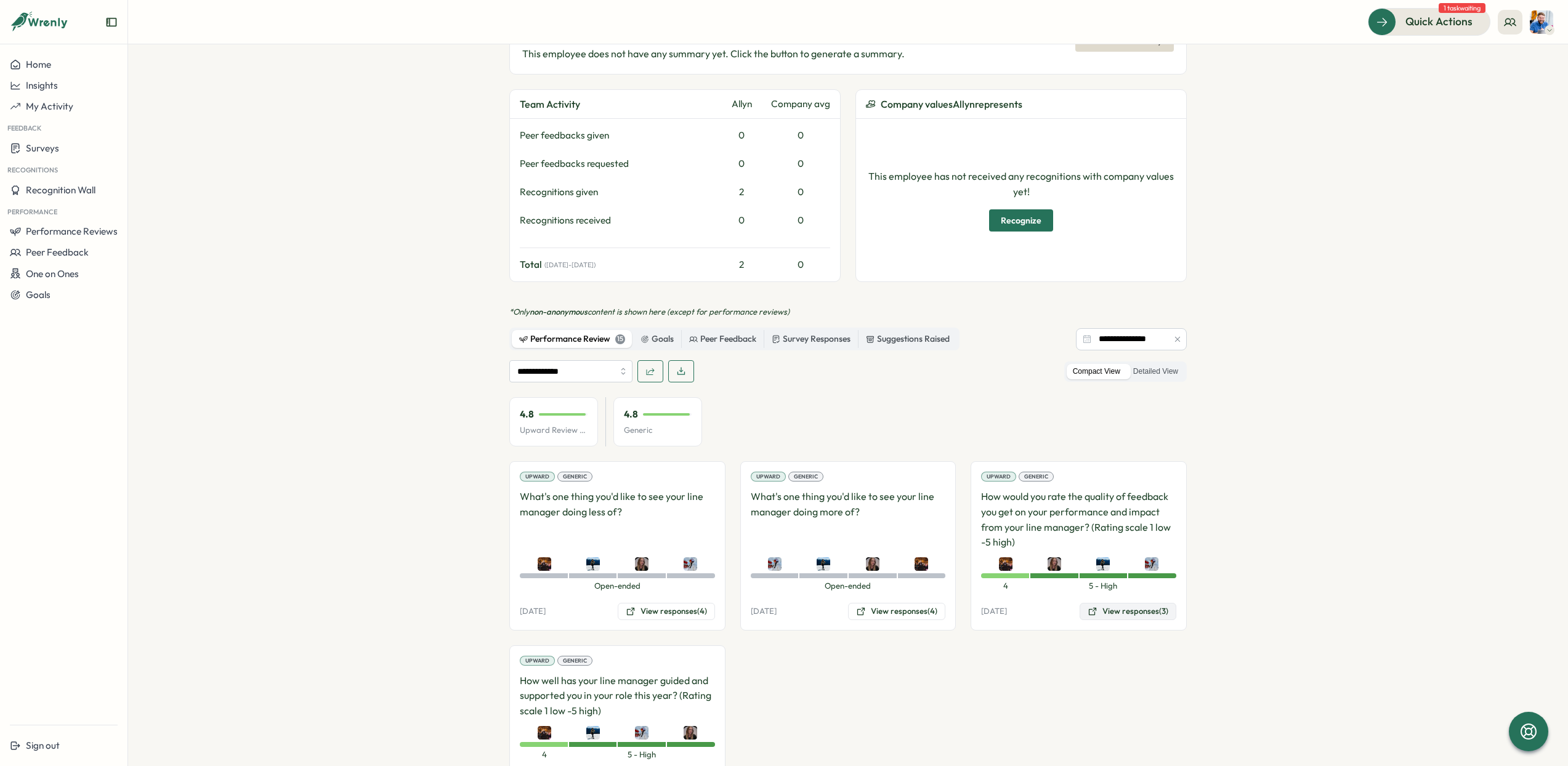
click at [1109, 603] on button "View responses (3)" at bounding box center [1128, 611] width 97 height 17
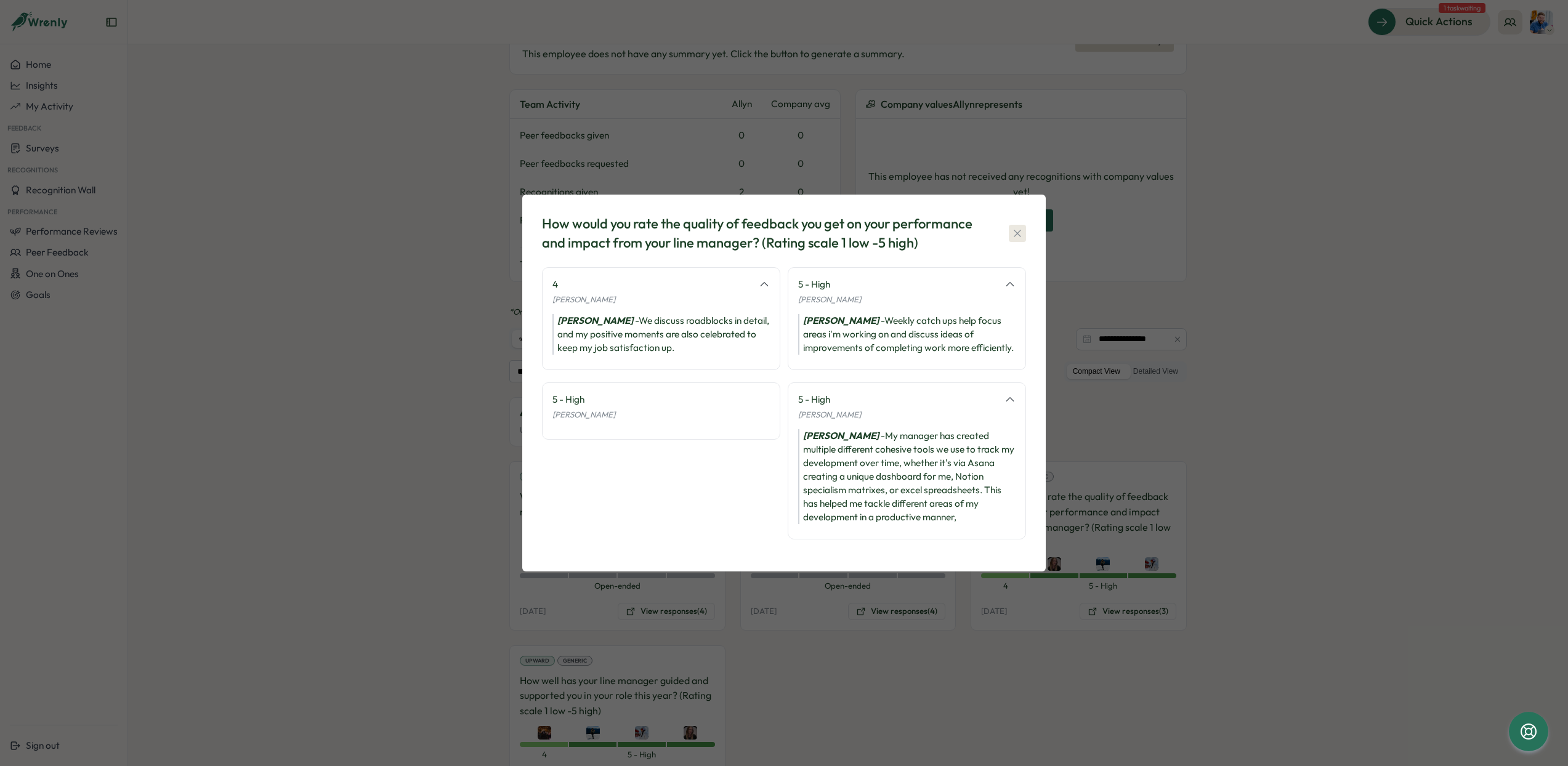
click at [1020, 227] on icon "button" at bounding box center [1017, 233] width 12 height 12
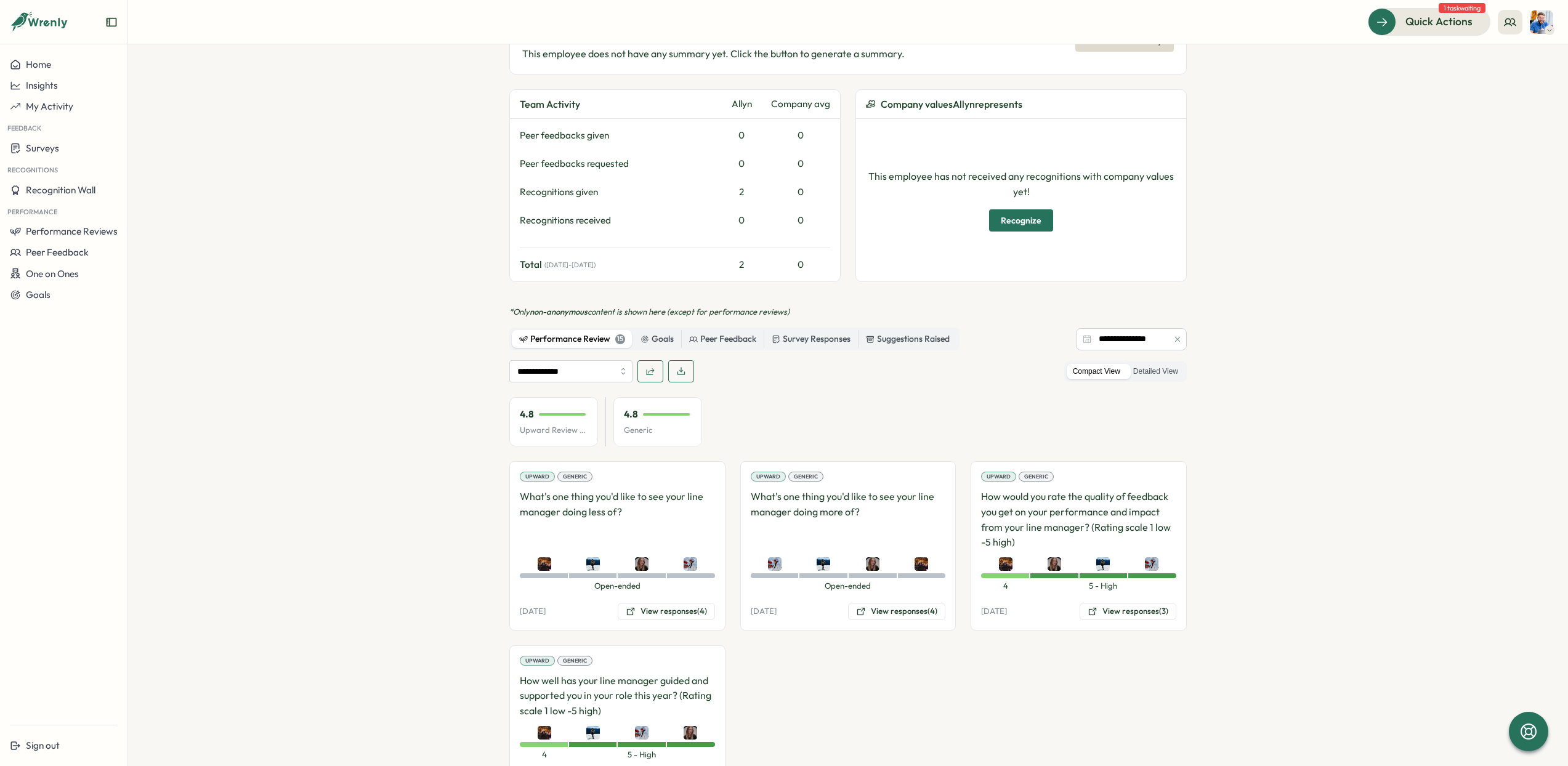
scroll to position [478, 0]
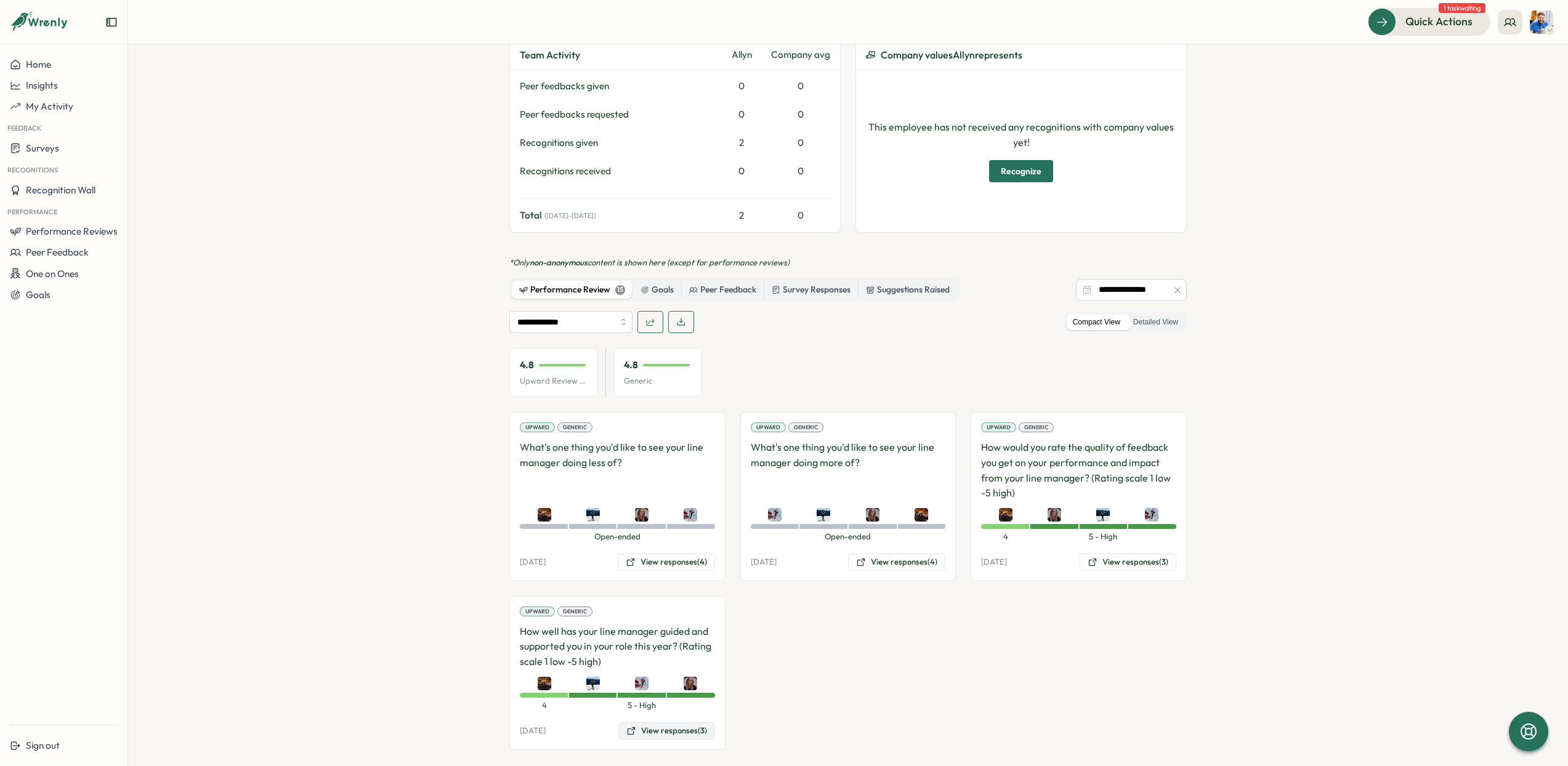
click at [659, 722] on button "View responses (3)" at bounding box center [667, 731] width 97 height 17
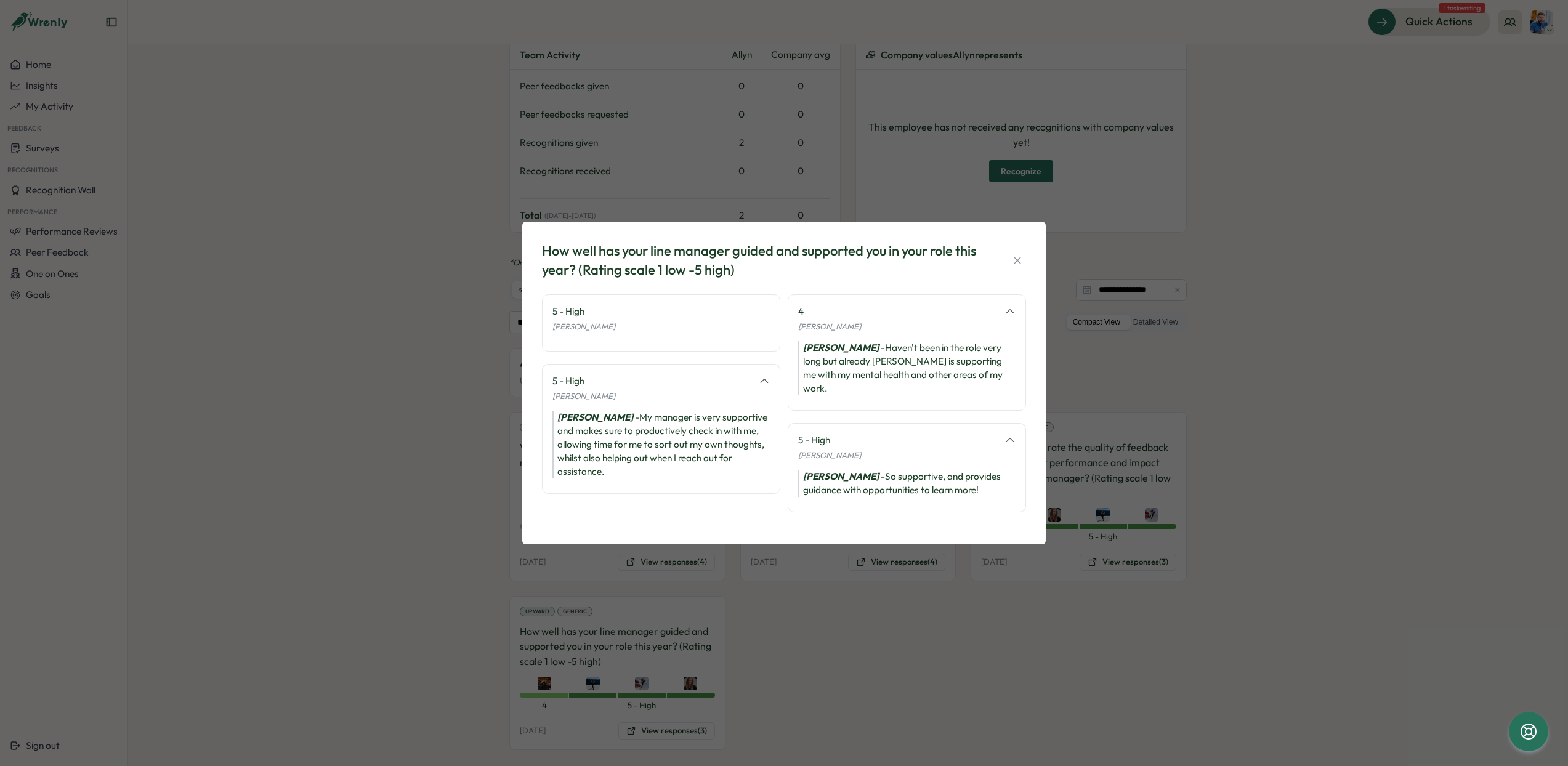
click at [1022, 266] on icon "button" at bounding box center [1017, 260] width 12 height 12
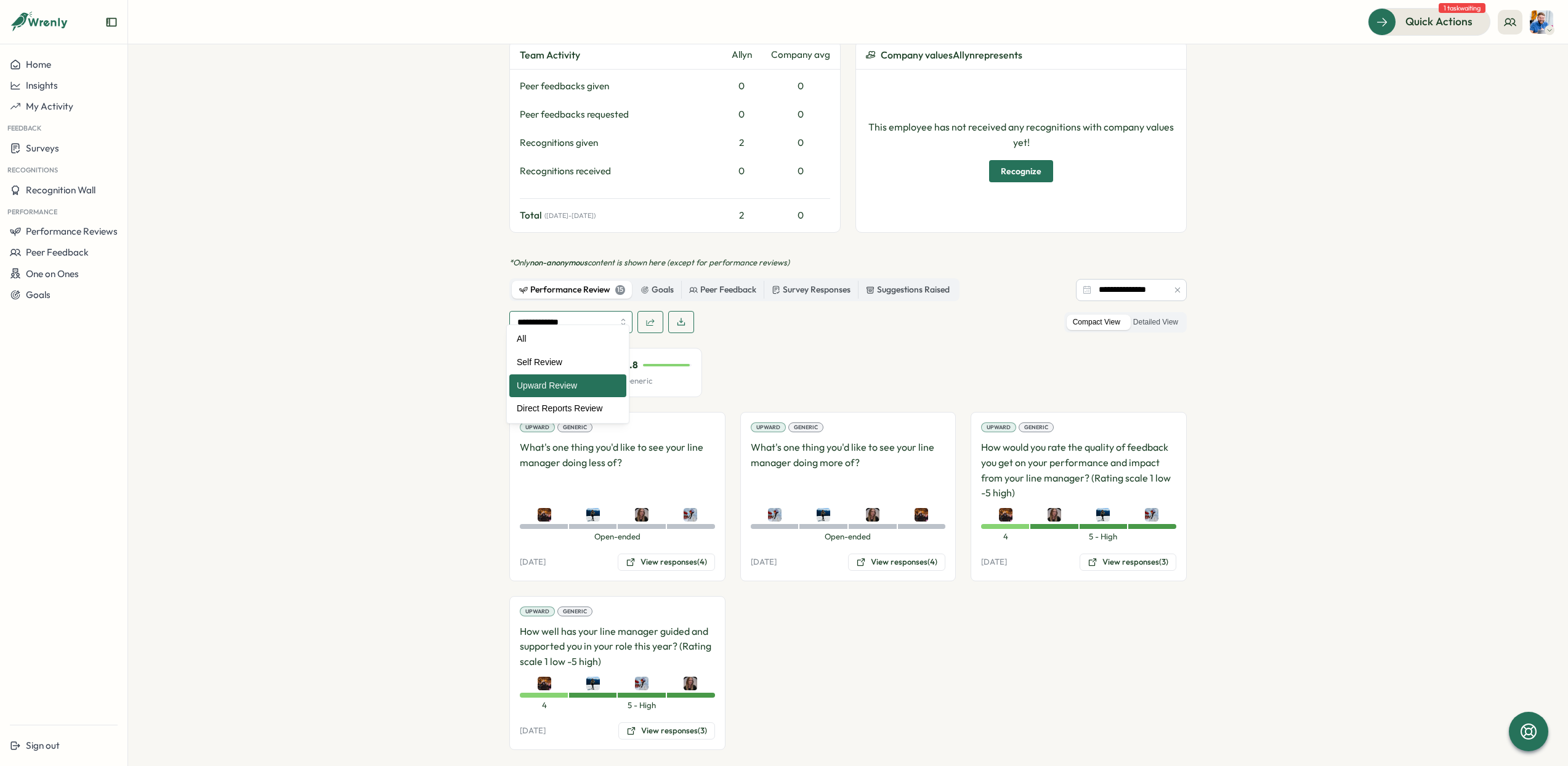
click at [551, 311] on input "**********" at bounding box center [571, 322] width 123 height 23
click at [957, 359] on div "4.8 Upward Review Avg 4.8 Generic" at bounding box center [848, 372] width 678 height 49
click at [1102, 553] on button "View responses (3)" at bounding box center [1128, 562] width 97 height 17
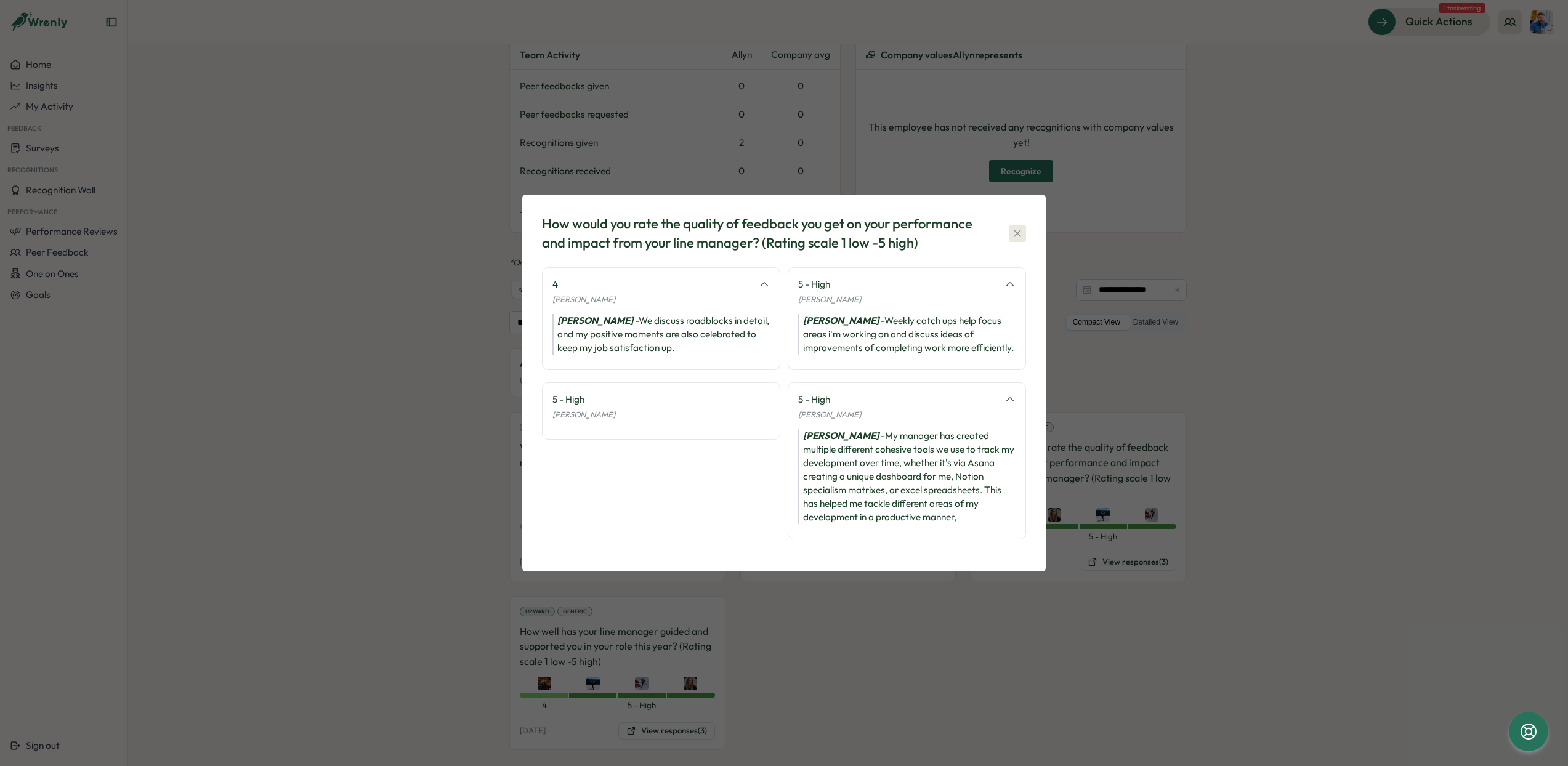
click at [1020, 230] on icon "button" at bounding box center [1017, 233] width 7 height 7
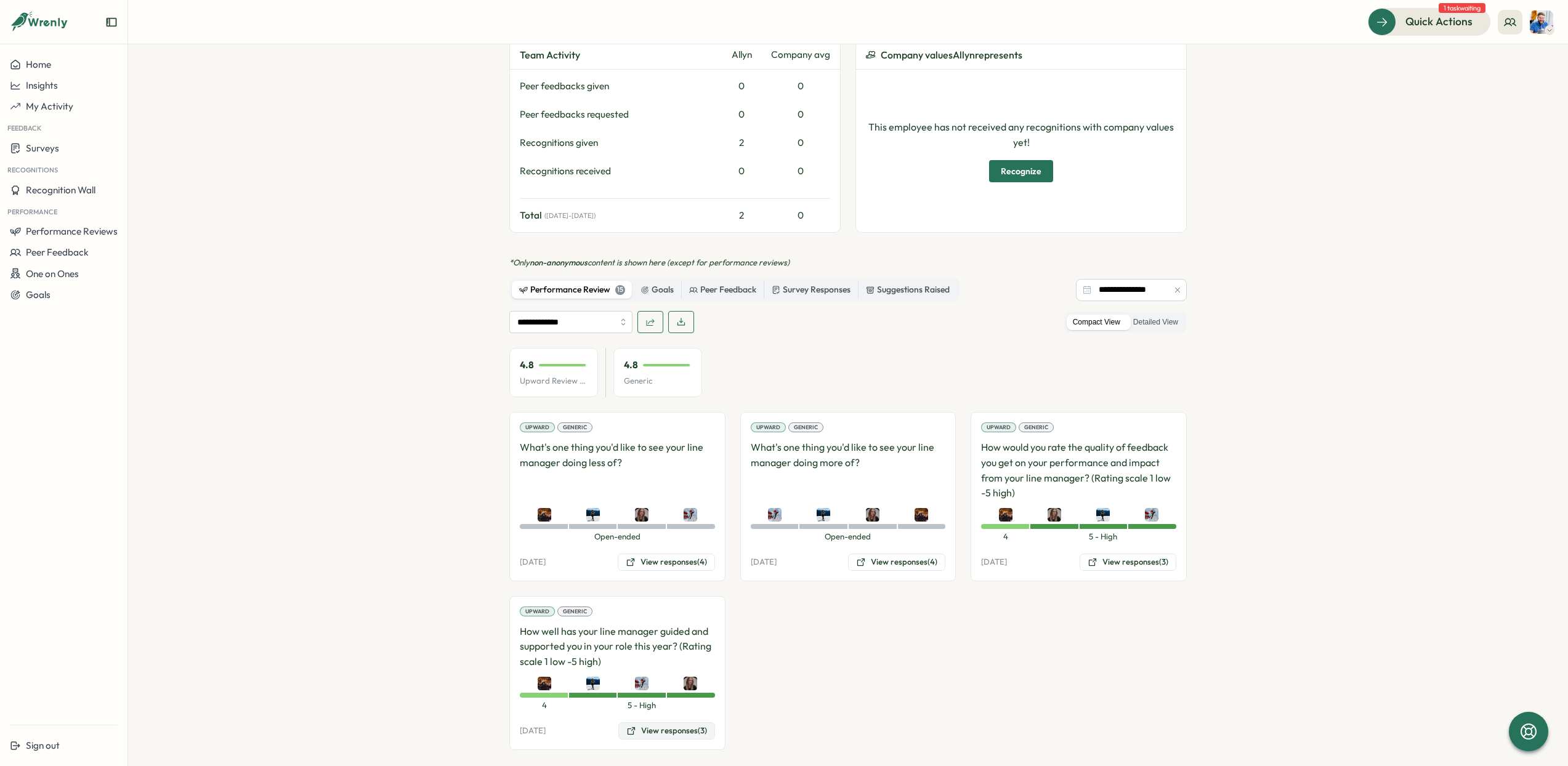
click at [671, 723] on button "View responses (3)" at bounding box center [667, 731] width 97 height 17
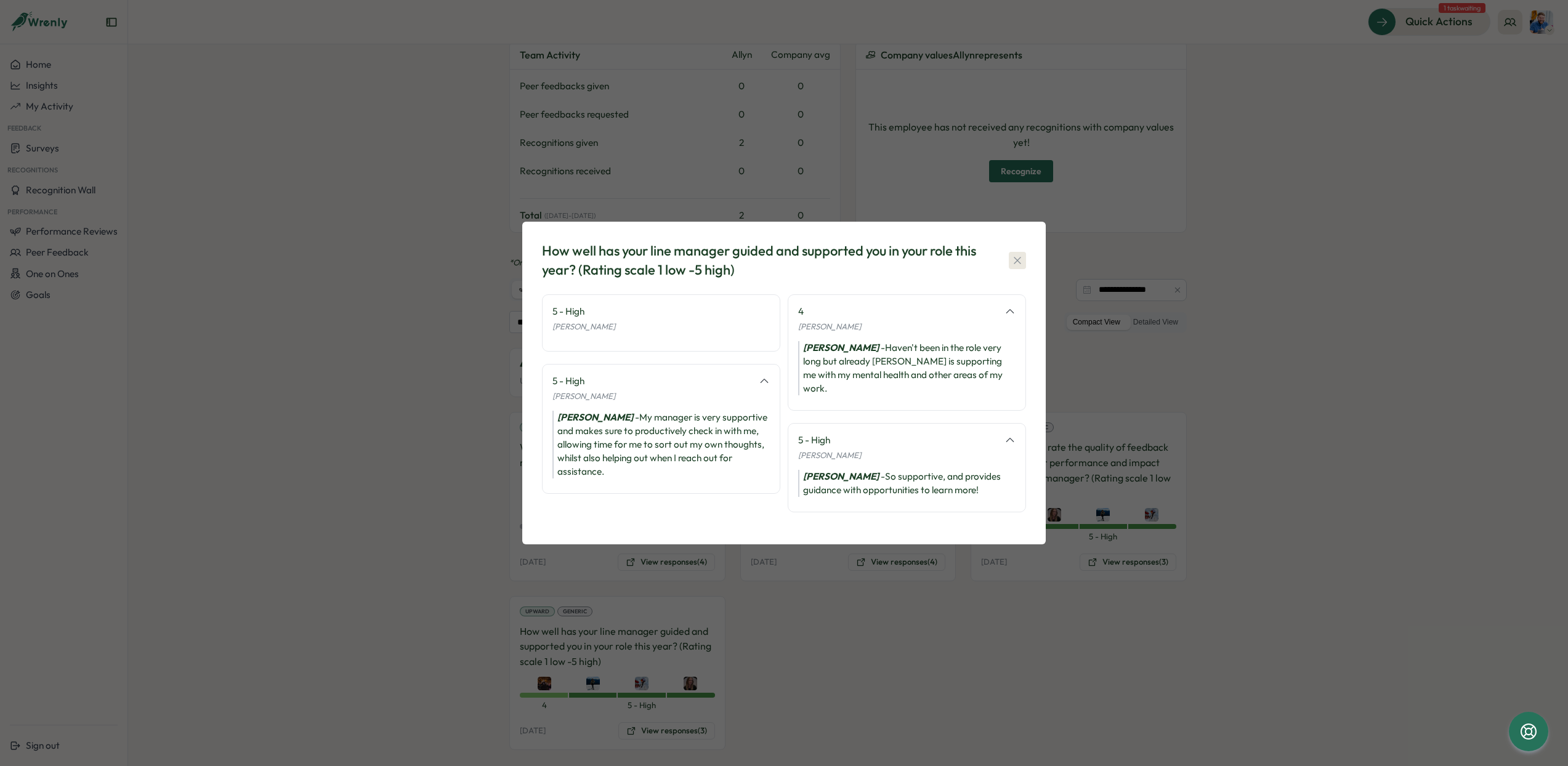
click at [1018, 266] on icon "button" at bounding box center [1017, 260] width 12 height 12
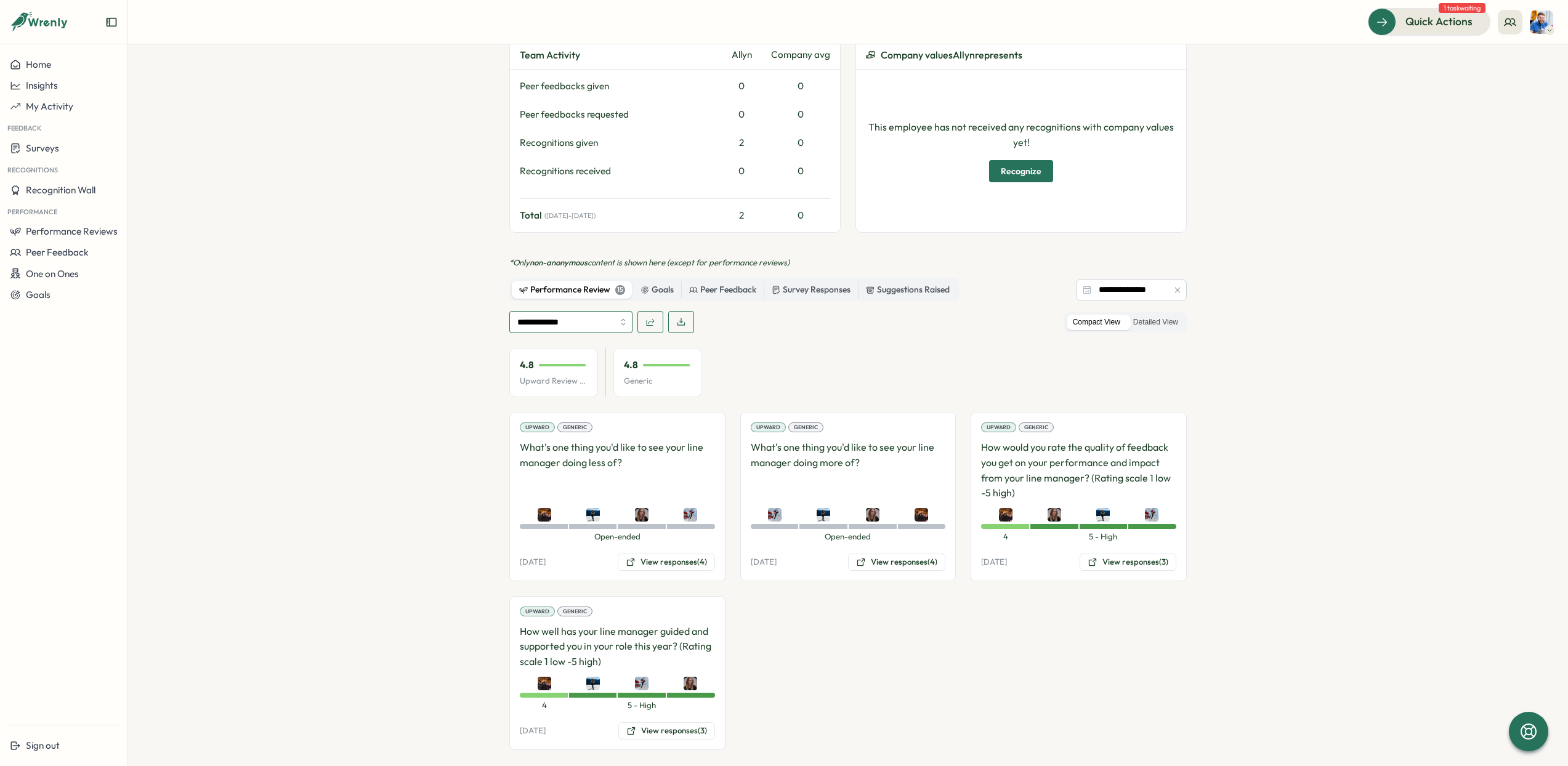
click at [577, 311] on input "**********" at bounding box center [571, 322] width 123 height 23
type input "**********"
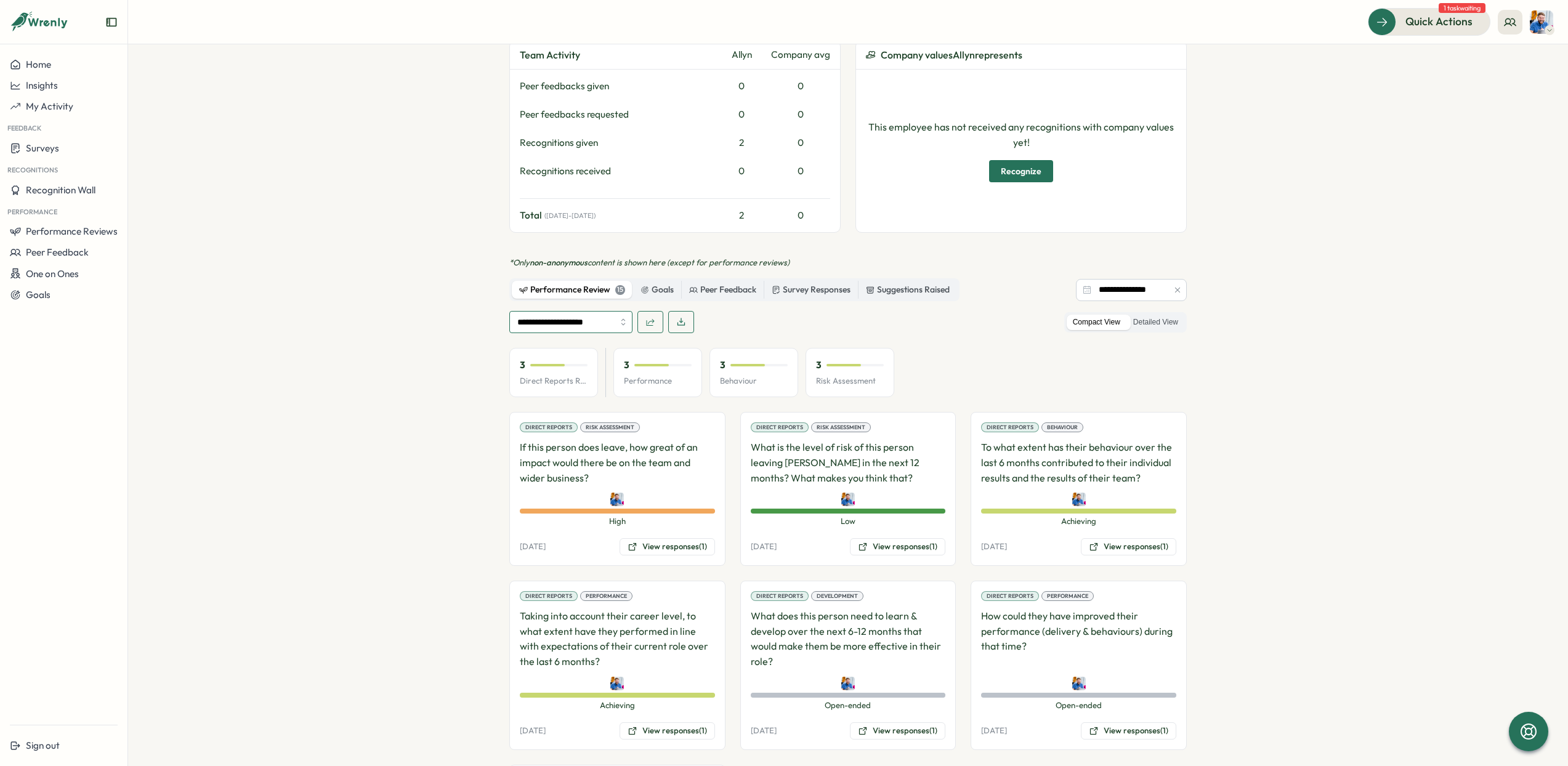
scroll to position [647, 0]
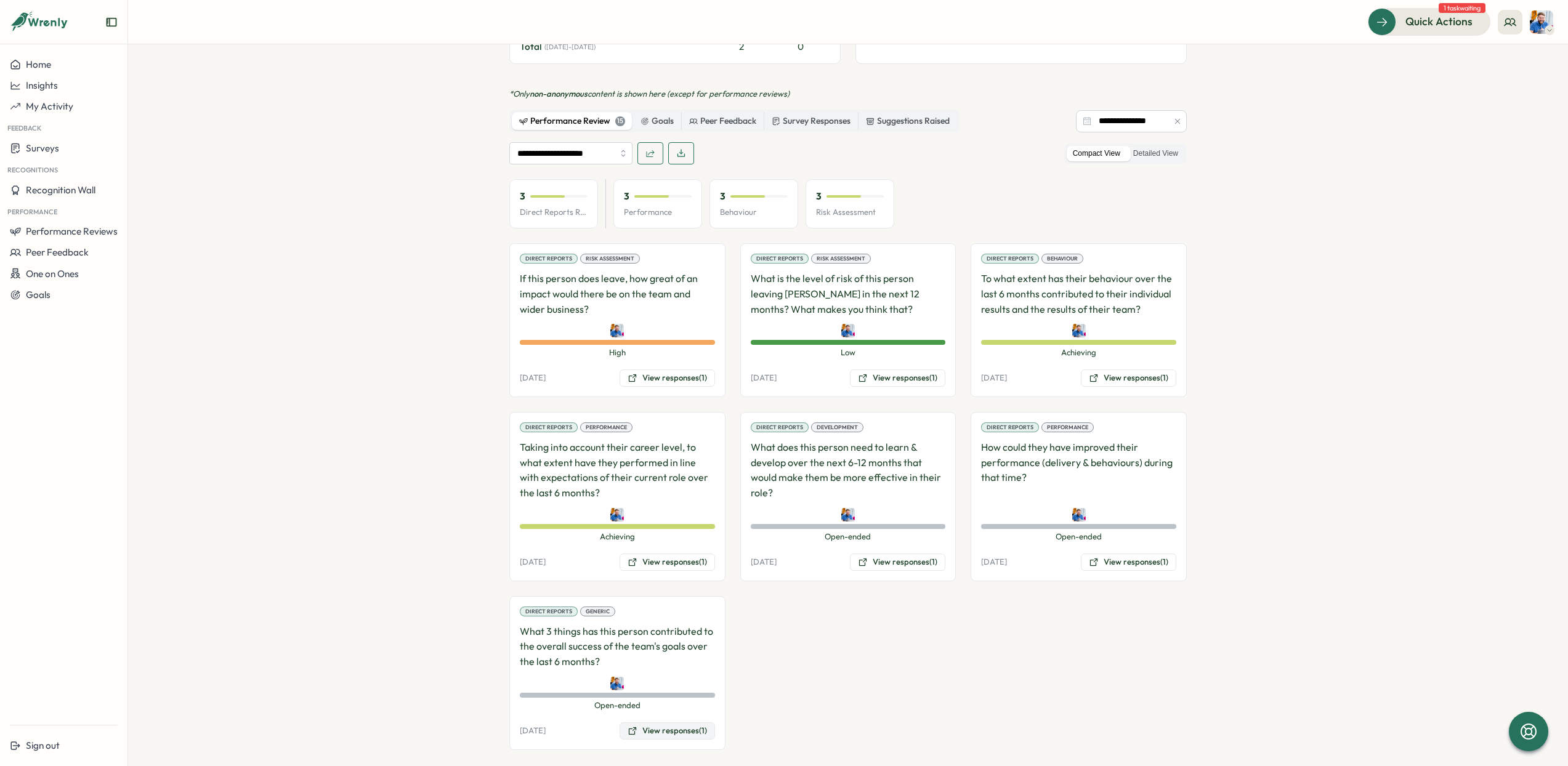
click at [649, 722] on button "View responses (1)" at bounding box center [667, 731] width 95 height 17
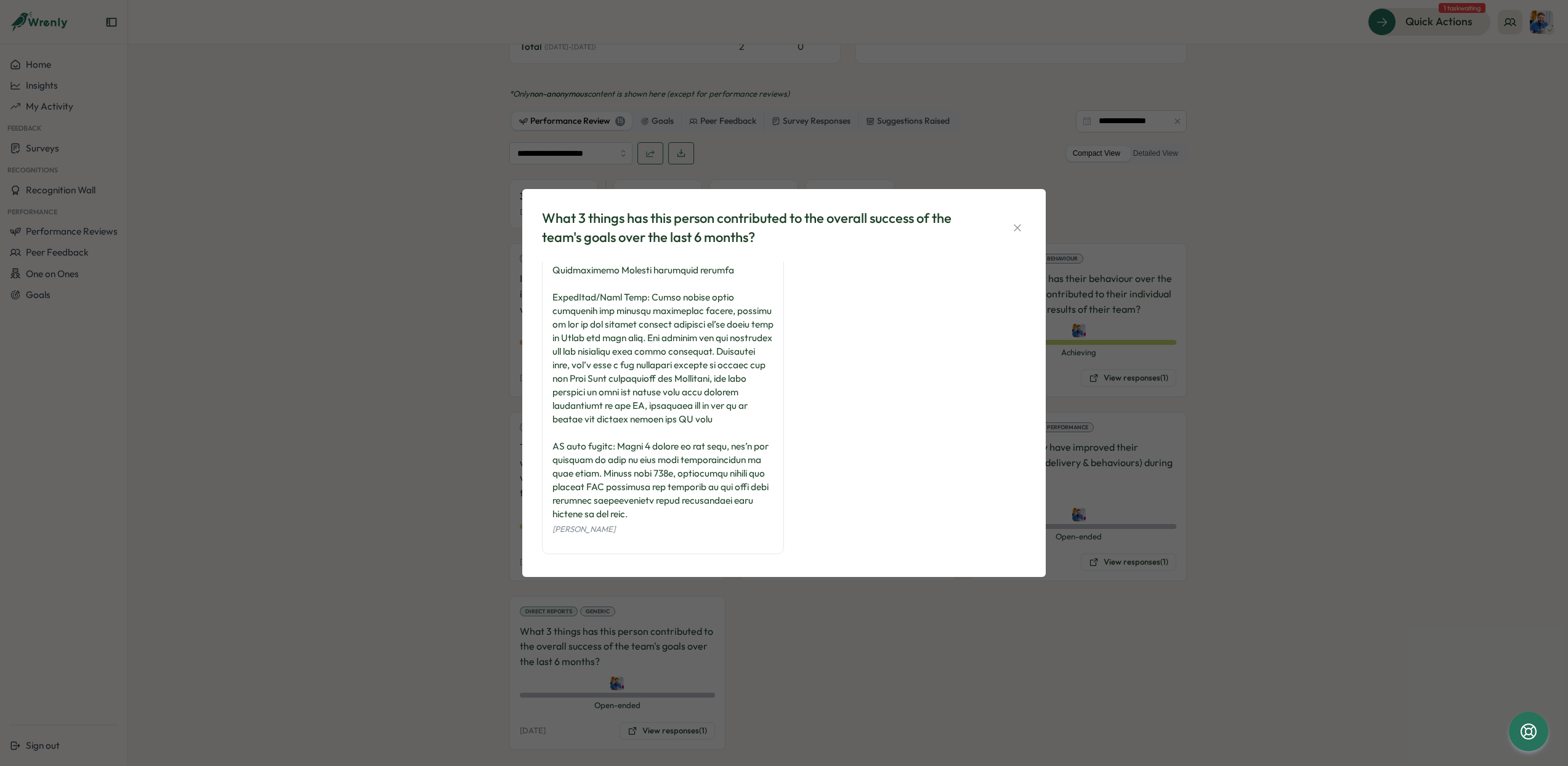
scroll to position [261, 0]
click at [1012, 221] on icon "button" at bounding box center [1017, 227] width 12 height 12
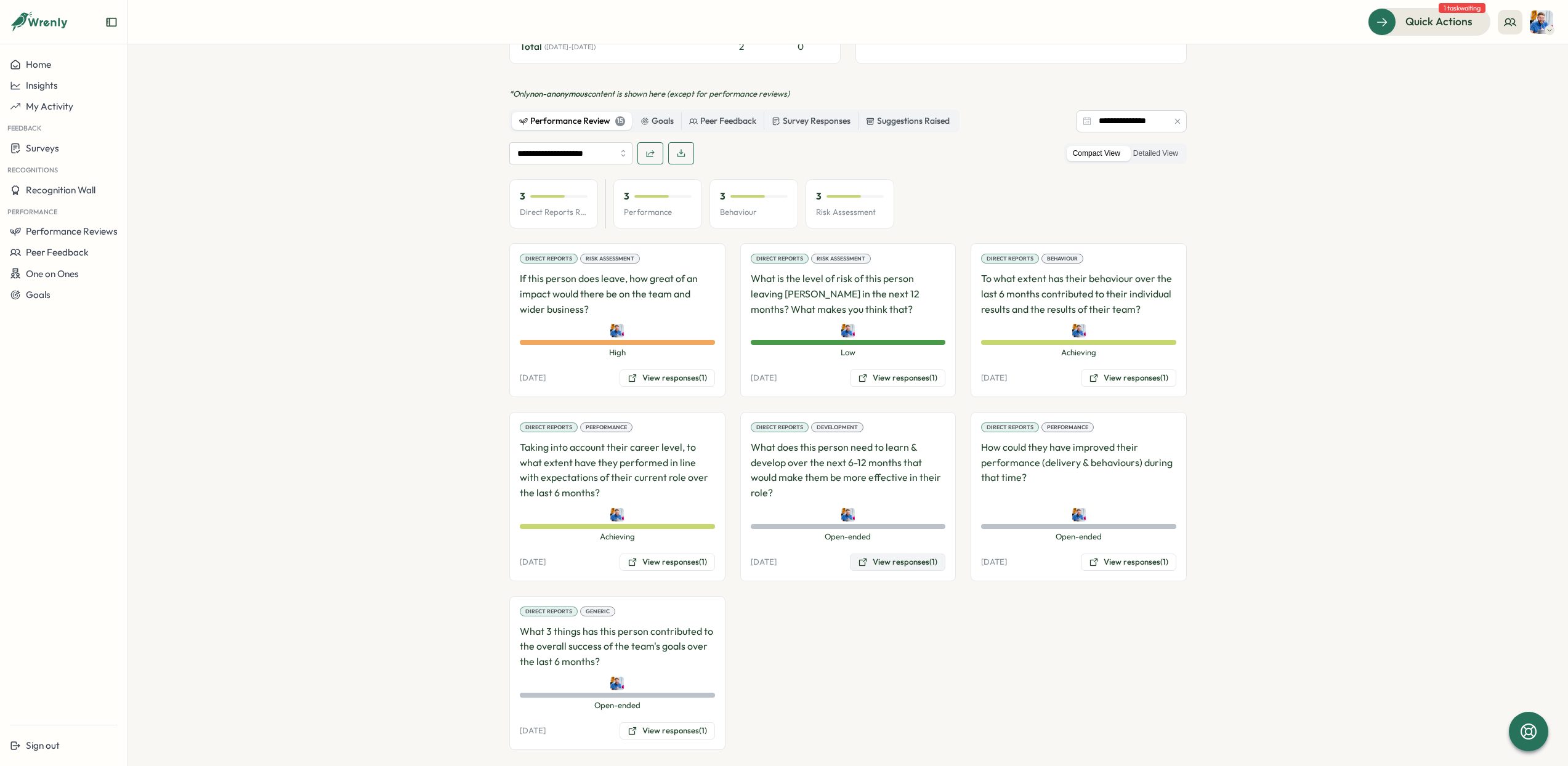
click at [895, 553] on button "View responses (1)" at bounding box center [897, 562] width 95 height 17
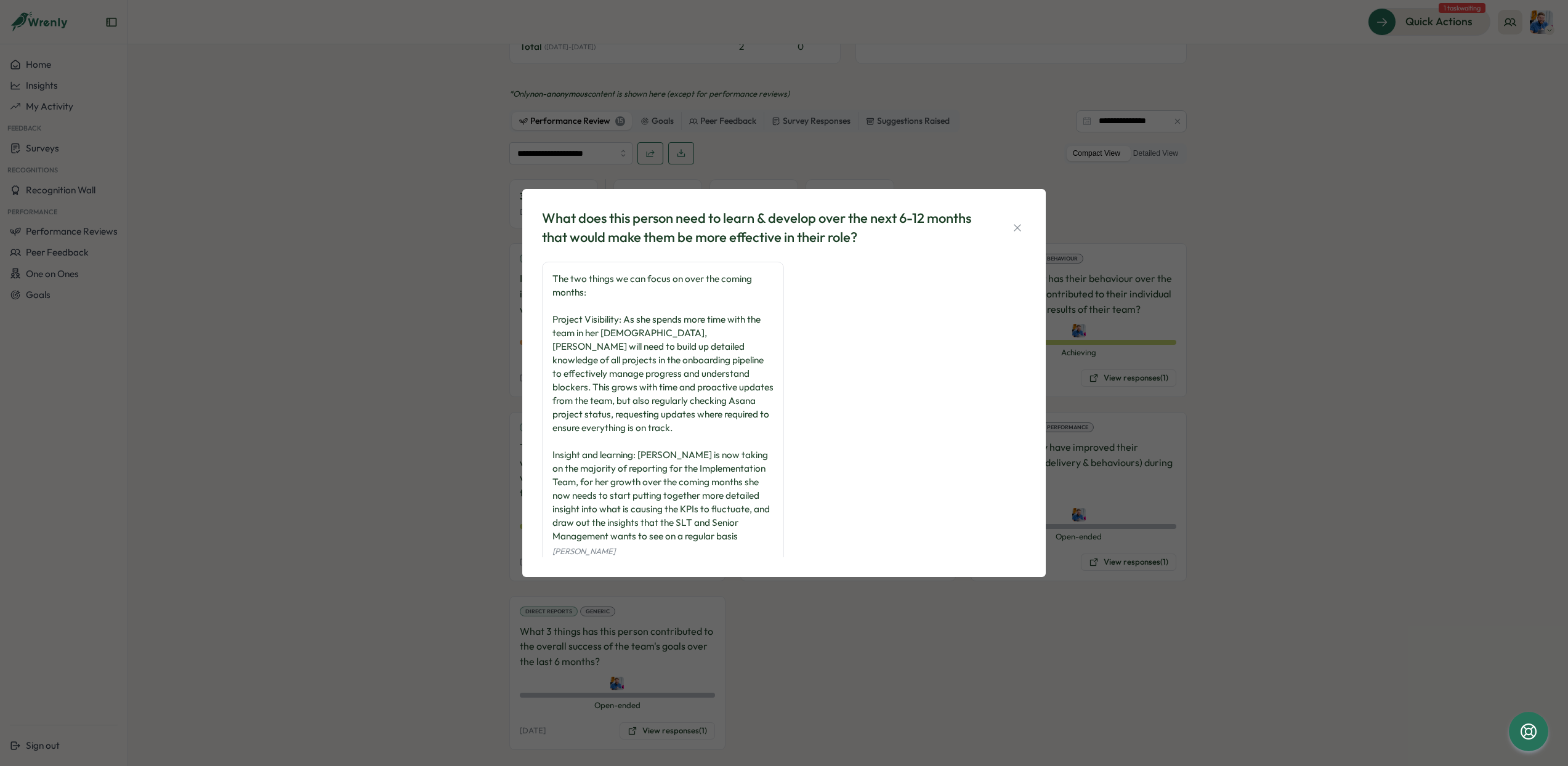
scroll to position [18, 0]
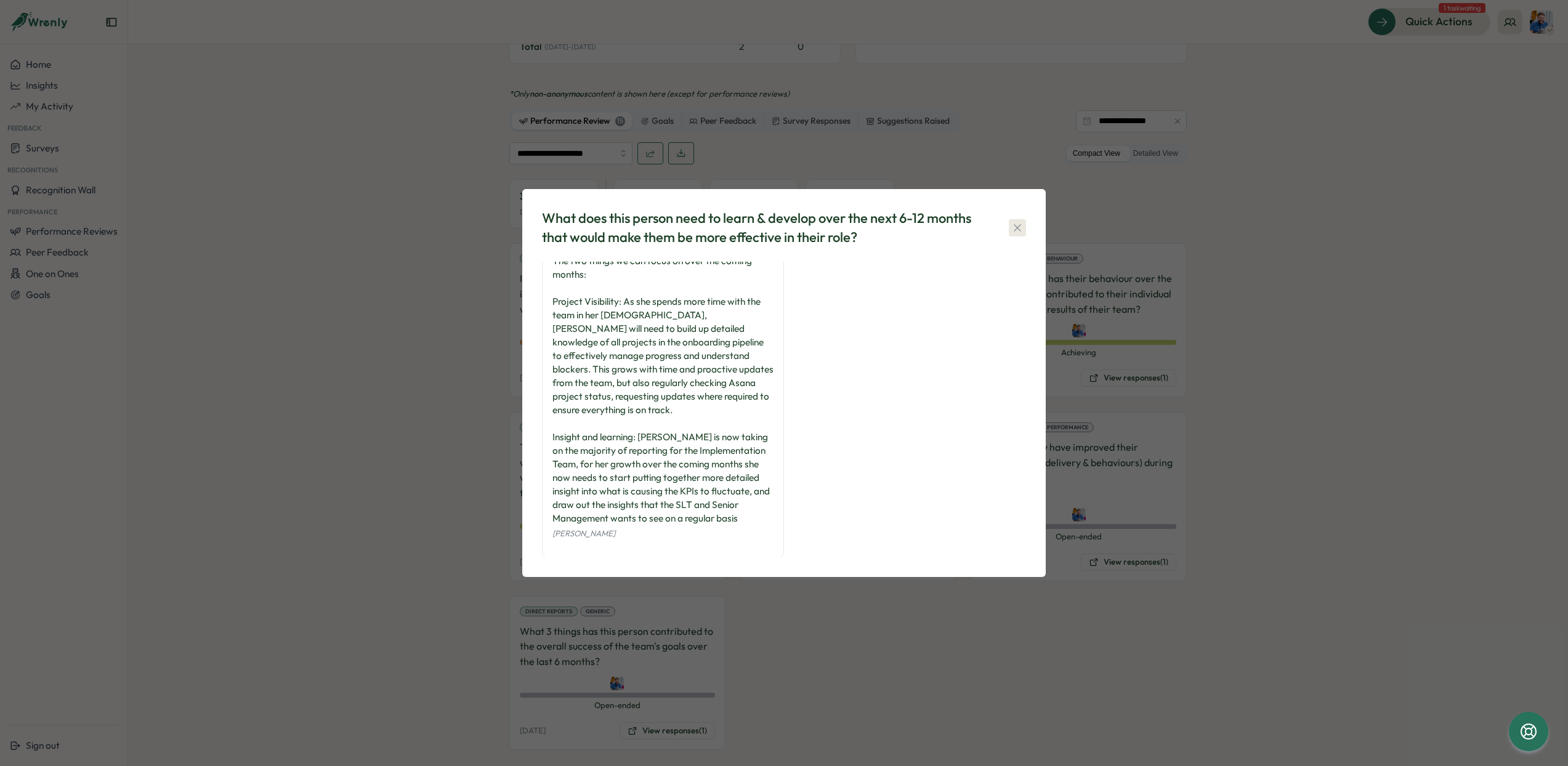
click at [1013, 225] on icon "button" at bounding box center [1017, 227] width 12 height 12
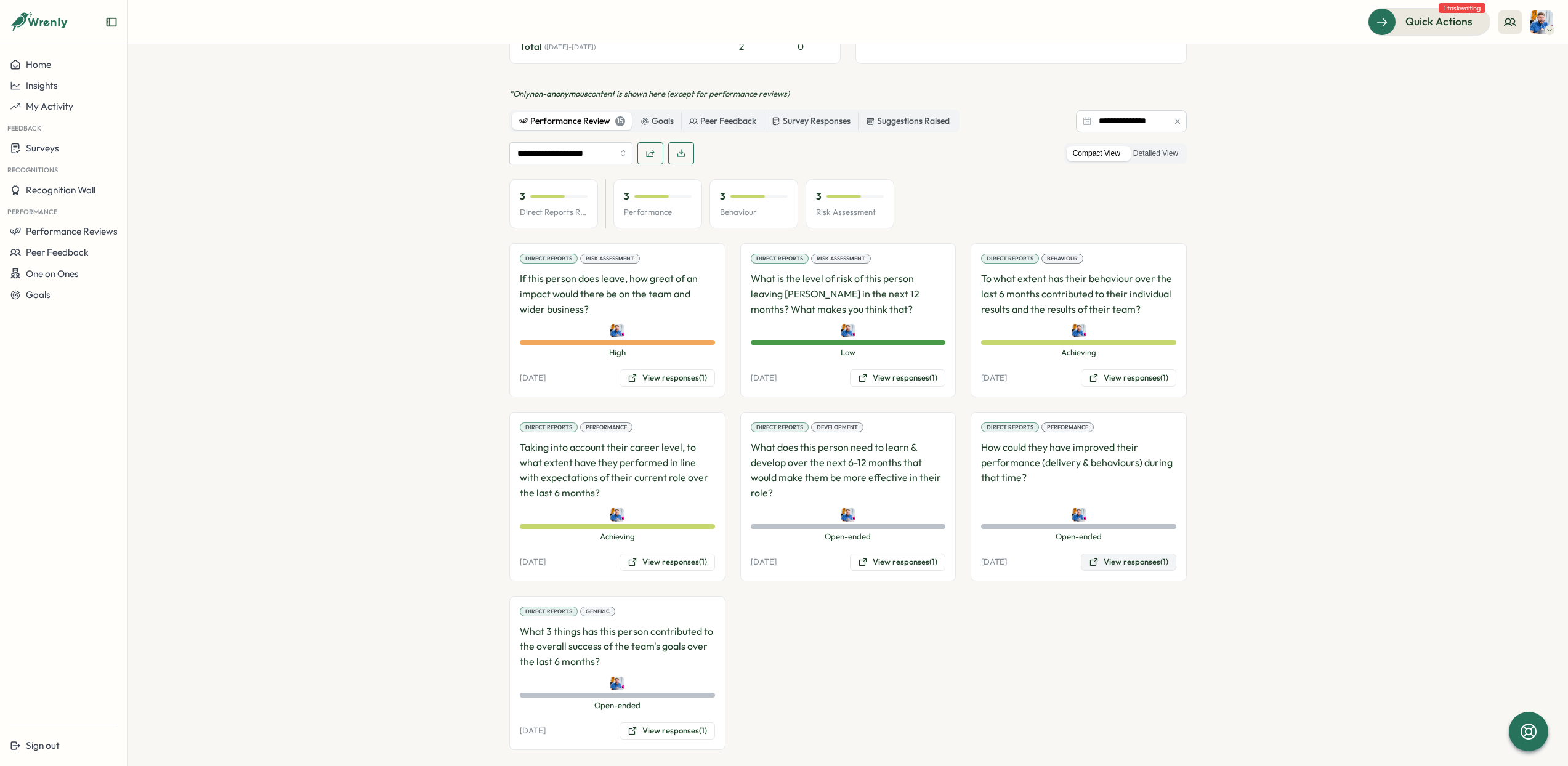
click at [1126, 553] on button "View responses (1)" at bounding box center [1128, 562] width 95 height 17
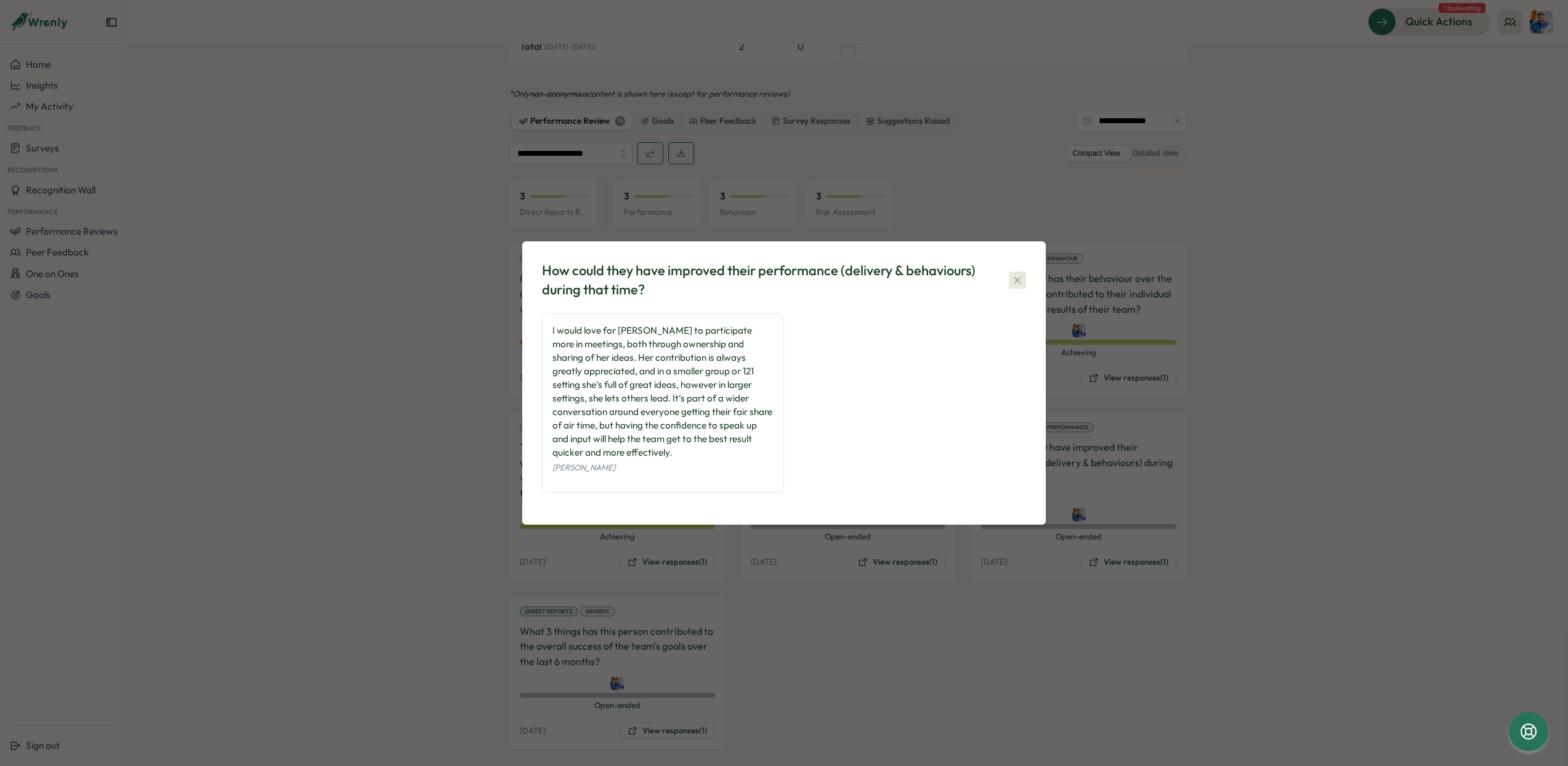
click at [1020, 280] on icon "button" at bounding box center [1017, 280] width 12 height 12
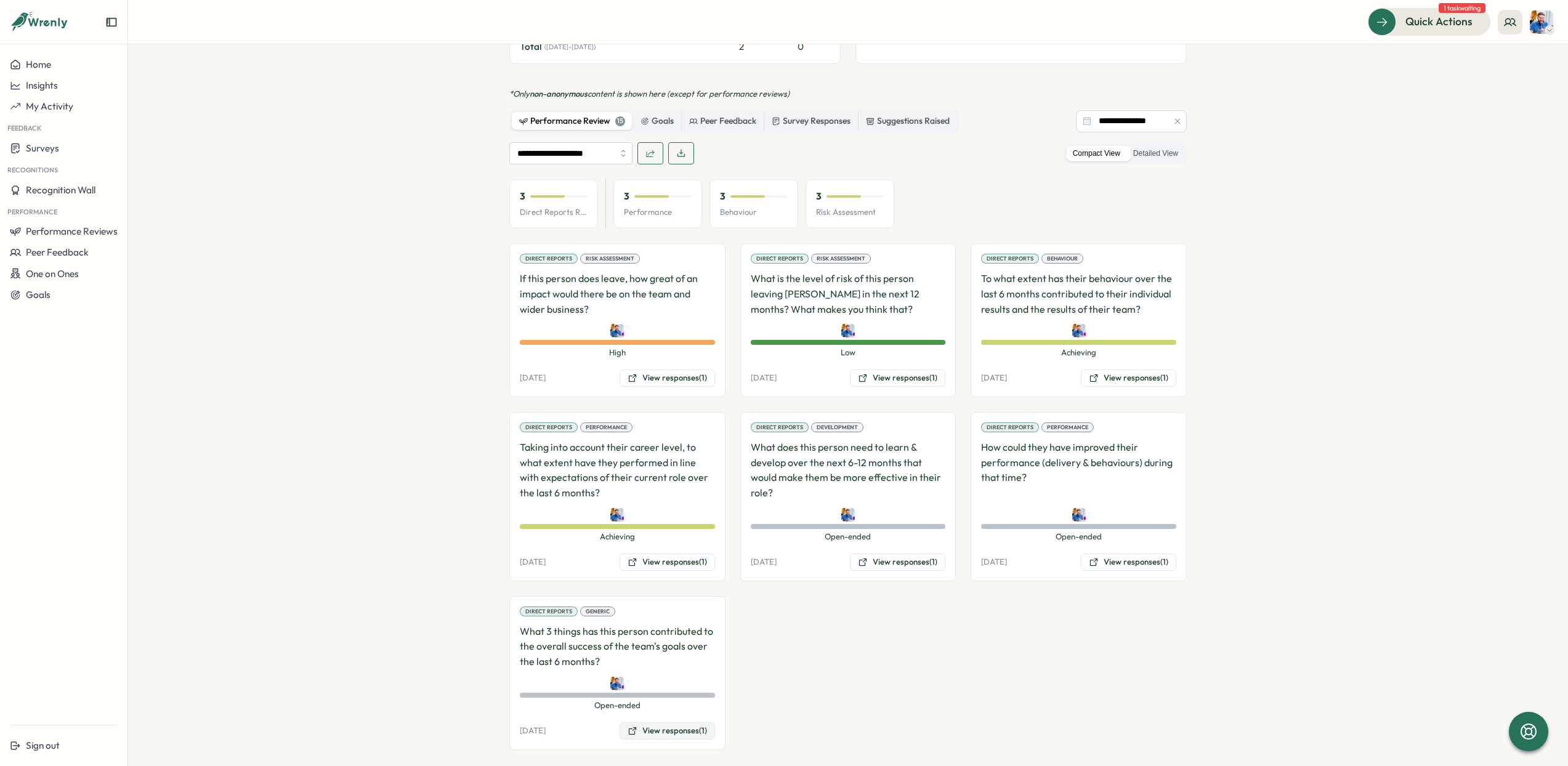
click at [656, 722] on button "View responses (1)" at bounding box center [667, 731] width 95 height 17
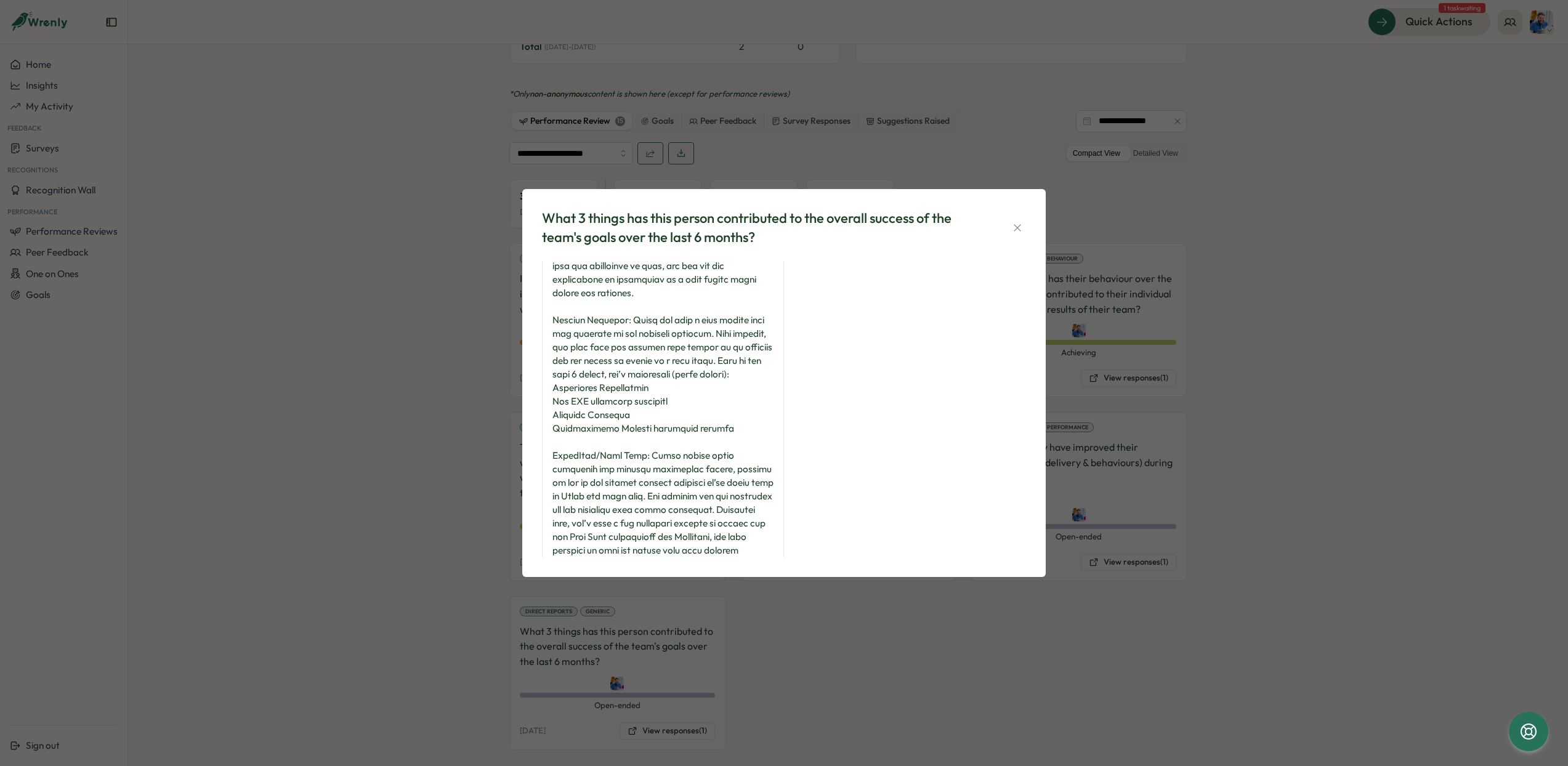
scroll to position [93, 0]
drag, startPoint x: 687, startPoint y: 387, endPoint x: 547, endPoint y: 391, distance: 140.1
click at [547, 391] on div "Paul Hemsley" at bounding box center [662, 441] width 242 height 545
drag, startPoint x: 641, startPoint y: 415, endPoint x: 484, endPoint y: 413, distance: 157.0
click at [484, 413] on div "What 3 things has this person contributed to the overall success of the team's …" at bounding box center [784, 383] width 1568 height 766
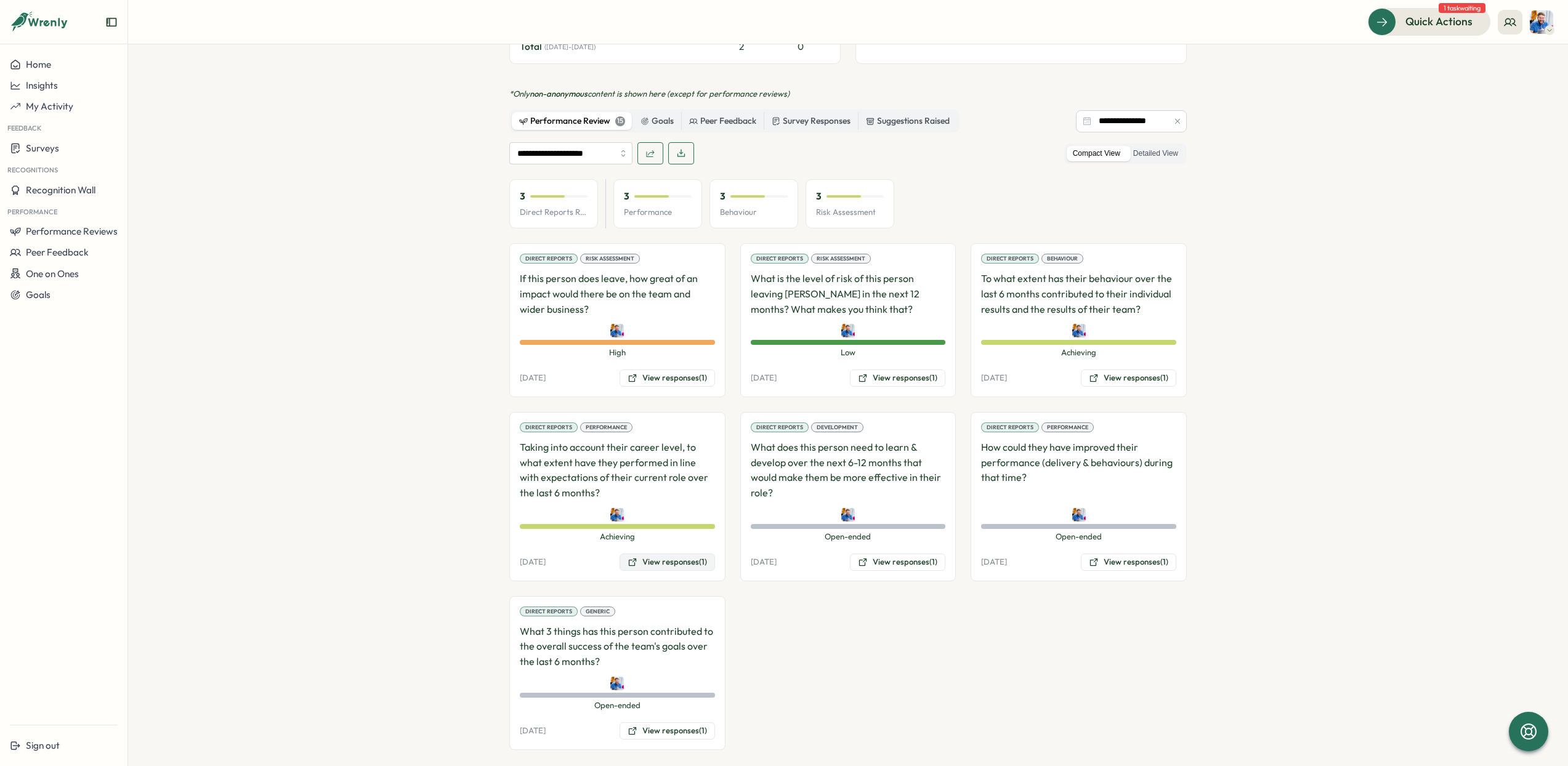
click at [675, 553] on button "View responses (1)" at bounding box center [667, 562] width 95 height 17
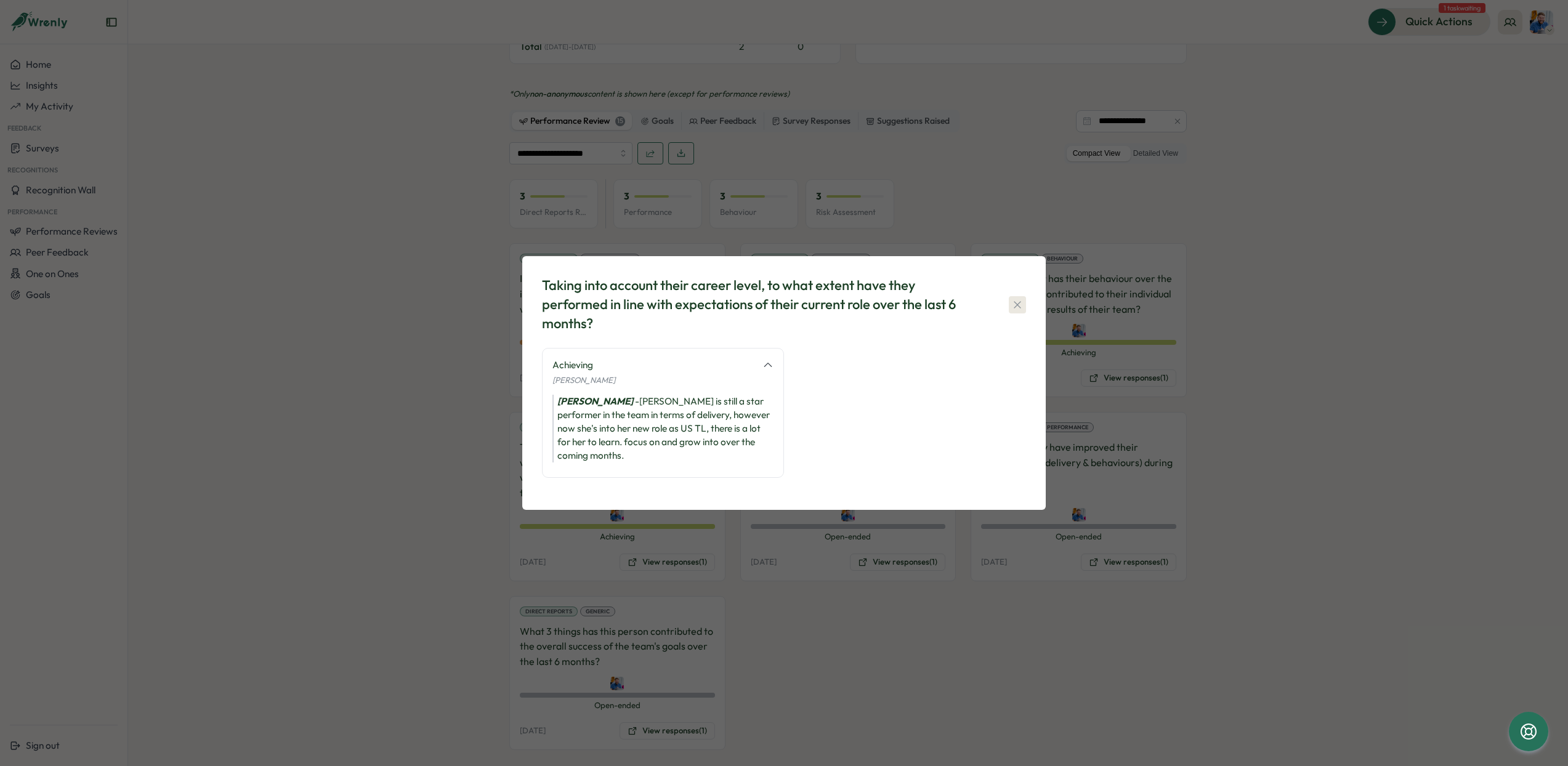
click at [1020, 311] on icon "button" at bounding box center [1017, 304] width 12 height 12
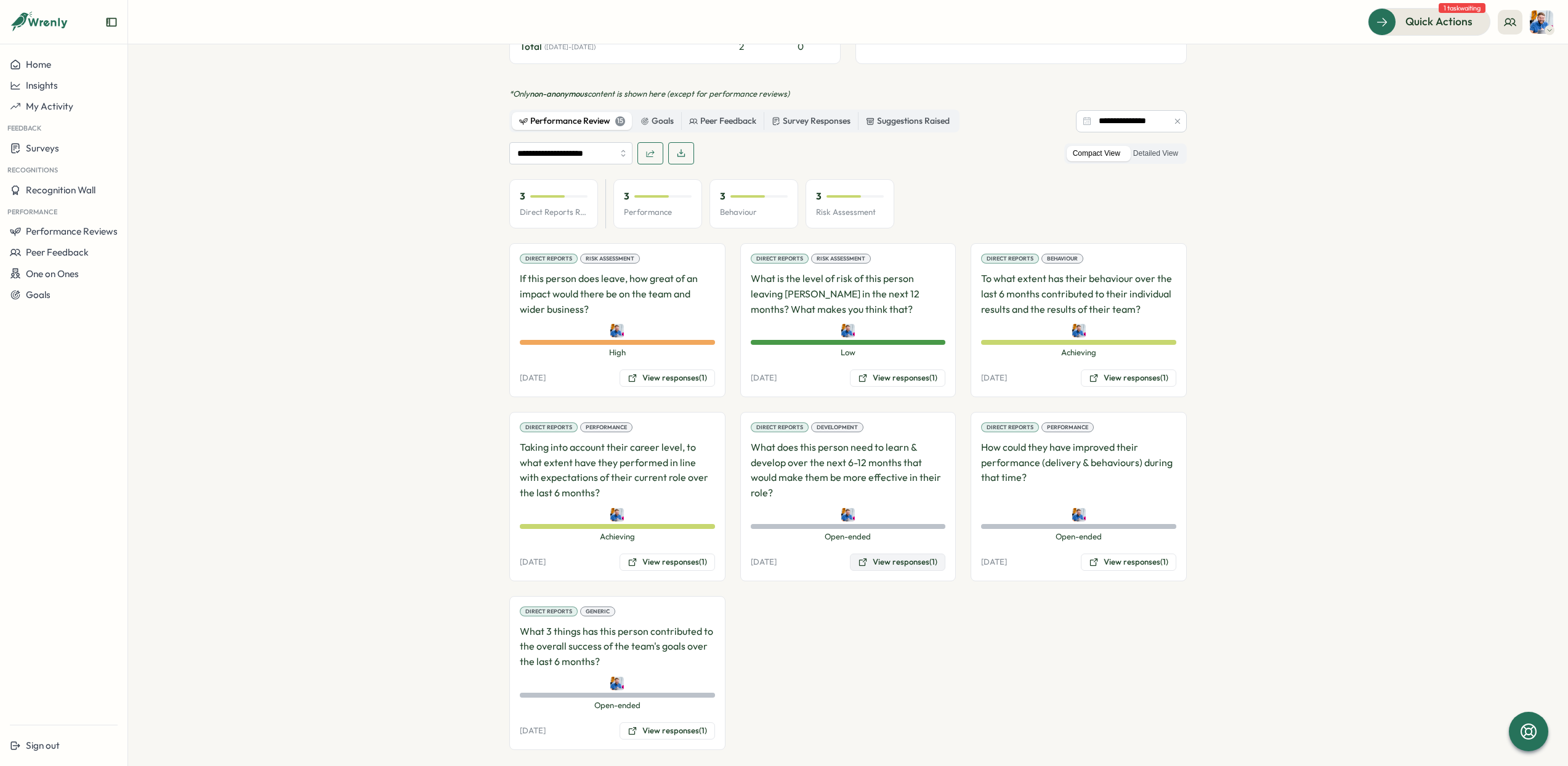
click at [883, 553] on button "View responses (1)" at bounding box center [897, 562] width 95 height 17
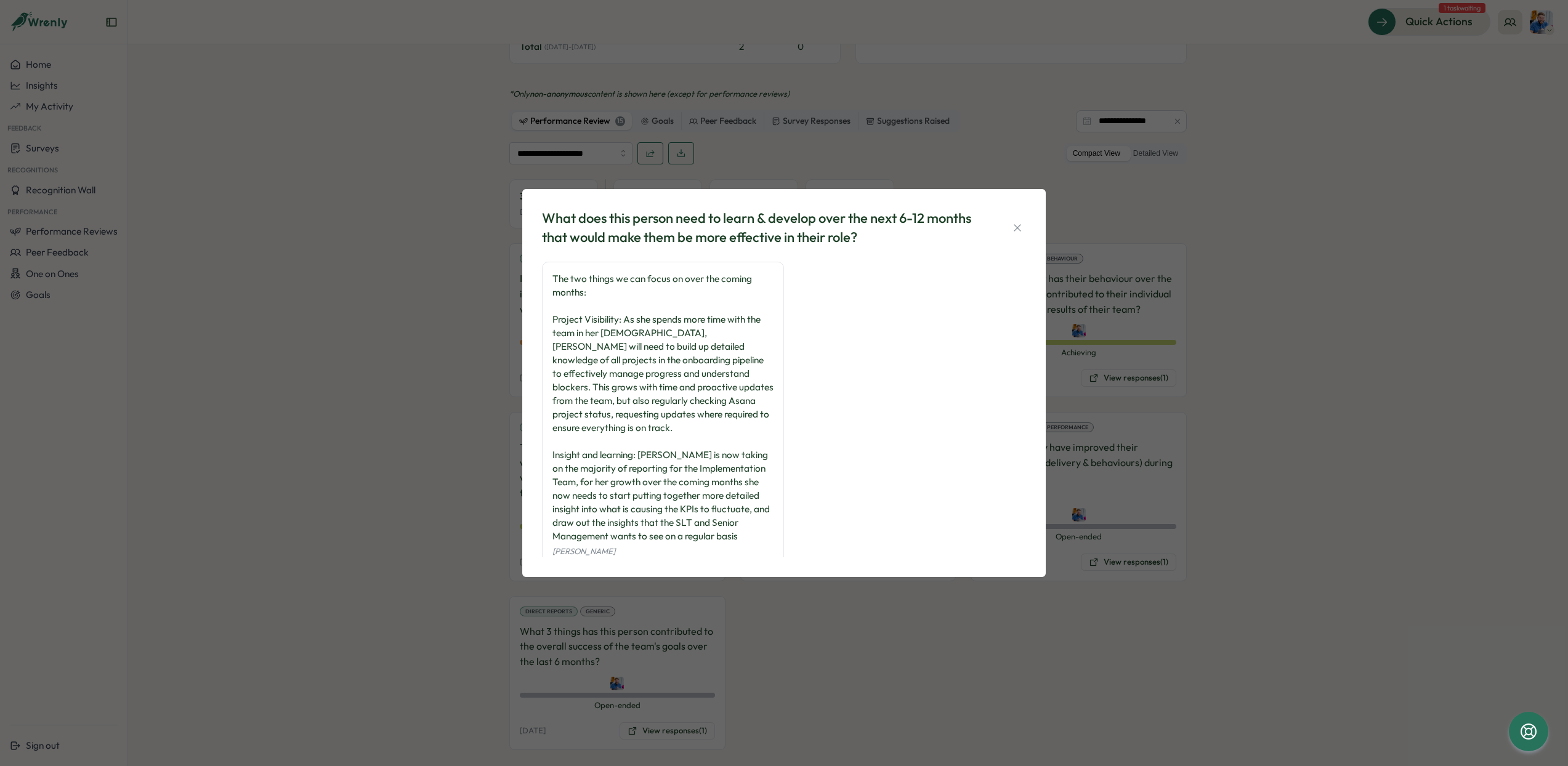
scroll to position [18, 0]
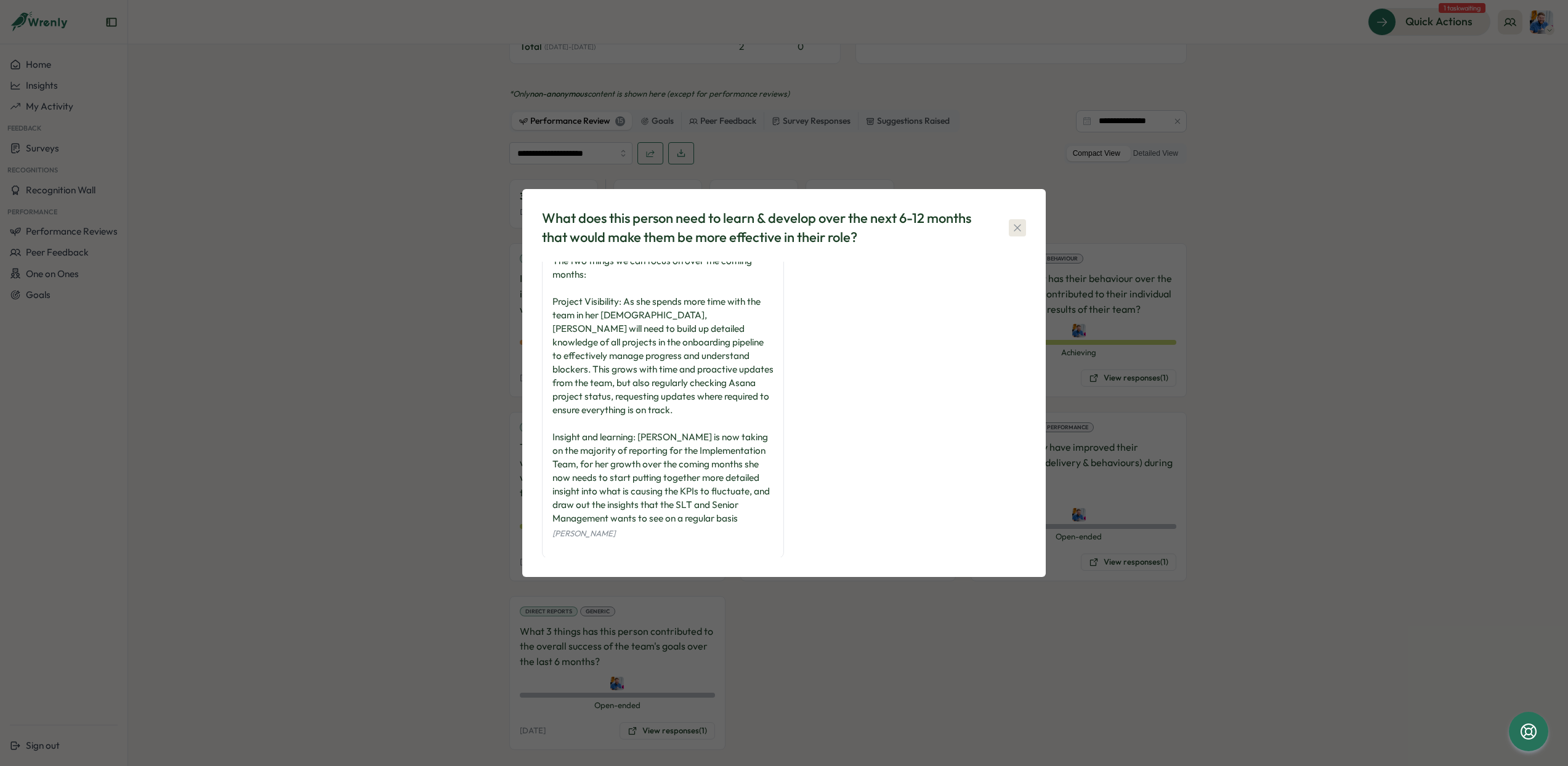
click at [1017, 228] on icon "button" at bounding box center [1017, 227] width 7 height 7
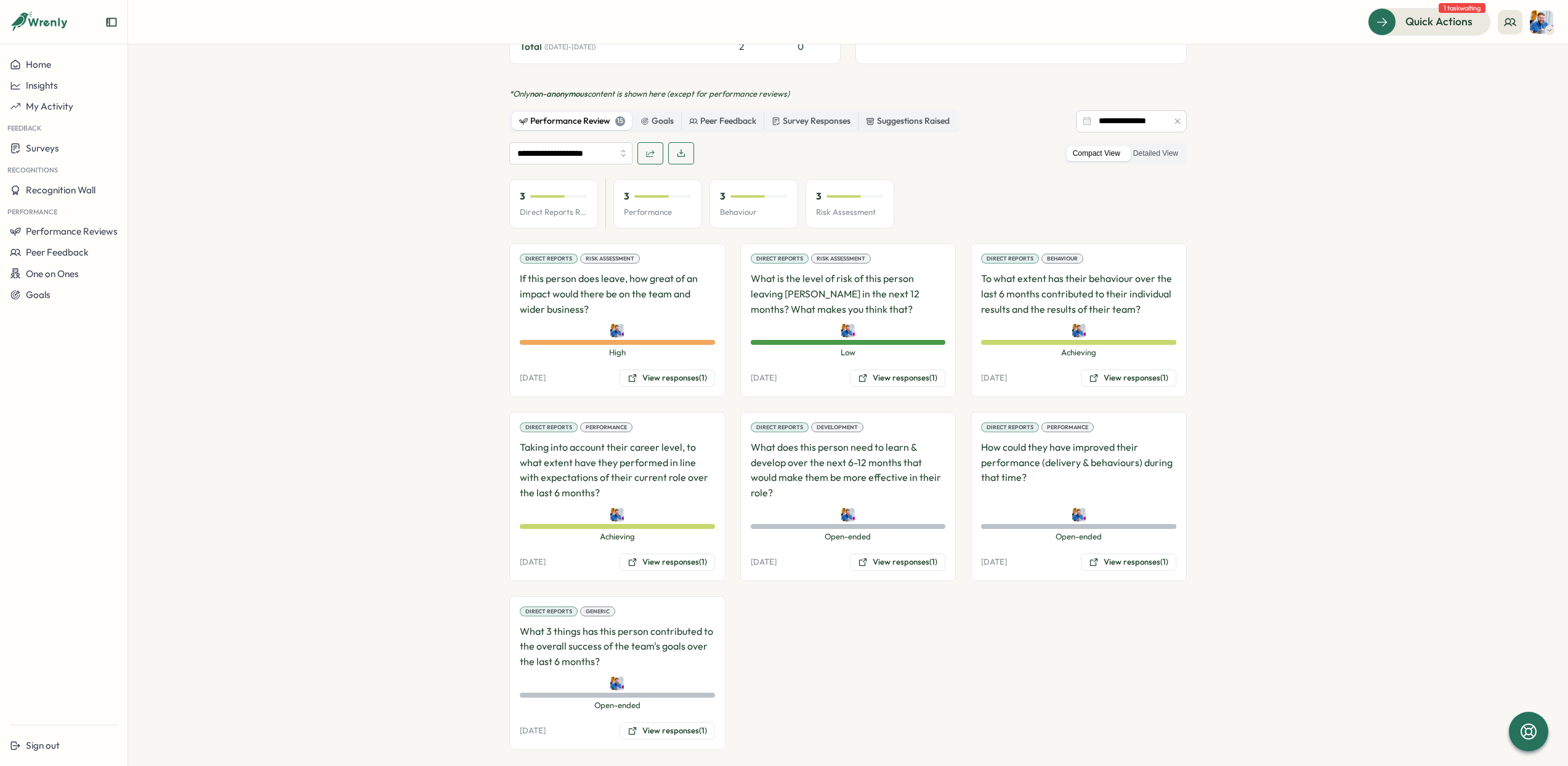
click at [911, 557] on div "Direct Reports Development What does this person need to learn & develop over t…" at bounding box center [848, 496] width 216 height 169
click at [905, 553] on button "View responses (1)" at bounding box center [897, 562] width 95 height 17
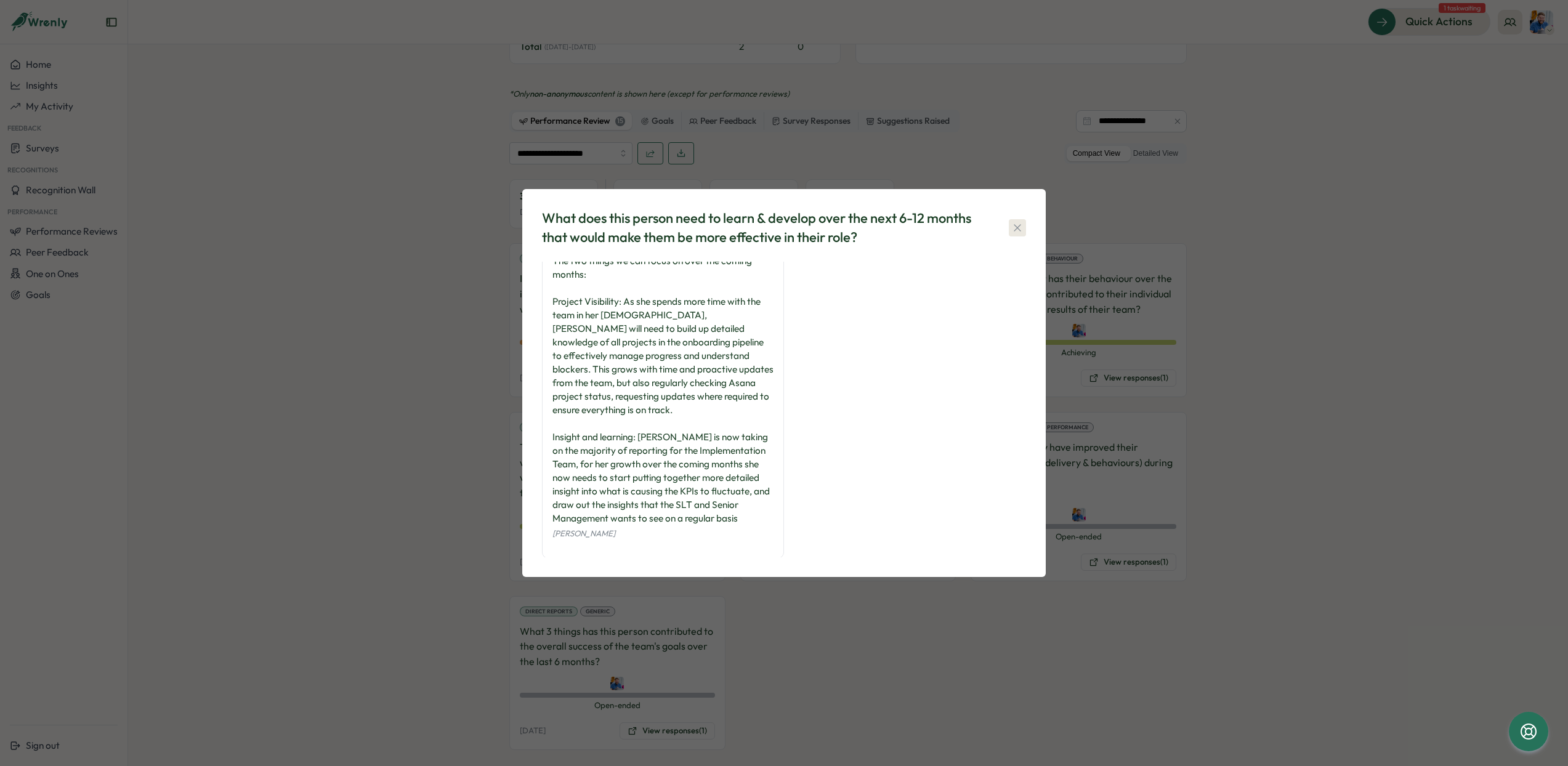
click at [1016, 229] on icon "button" at bounding box center [1017, 227] width 12 height 12
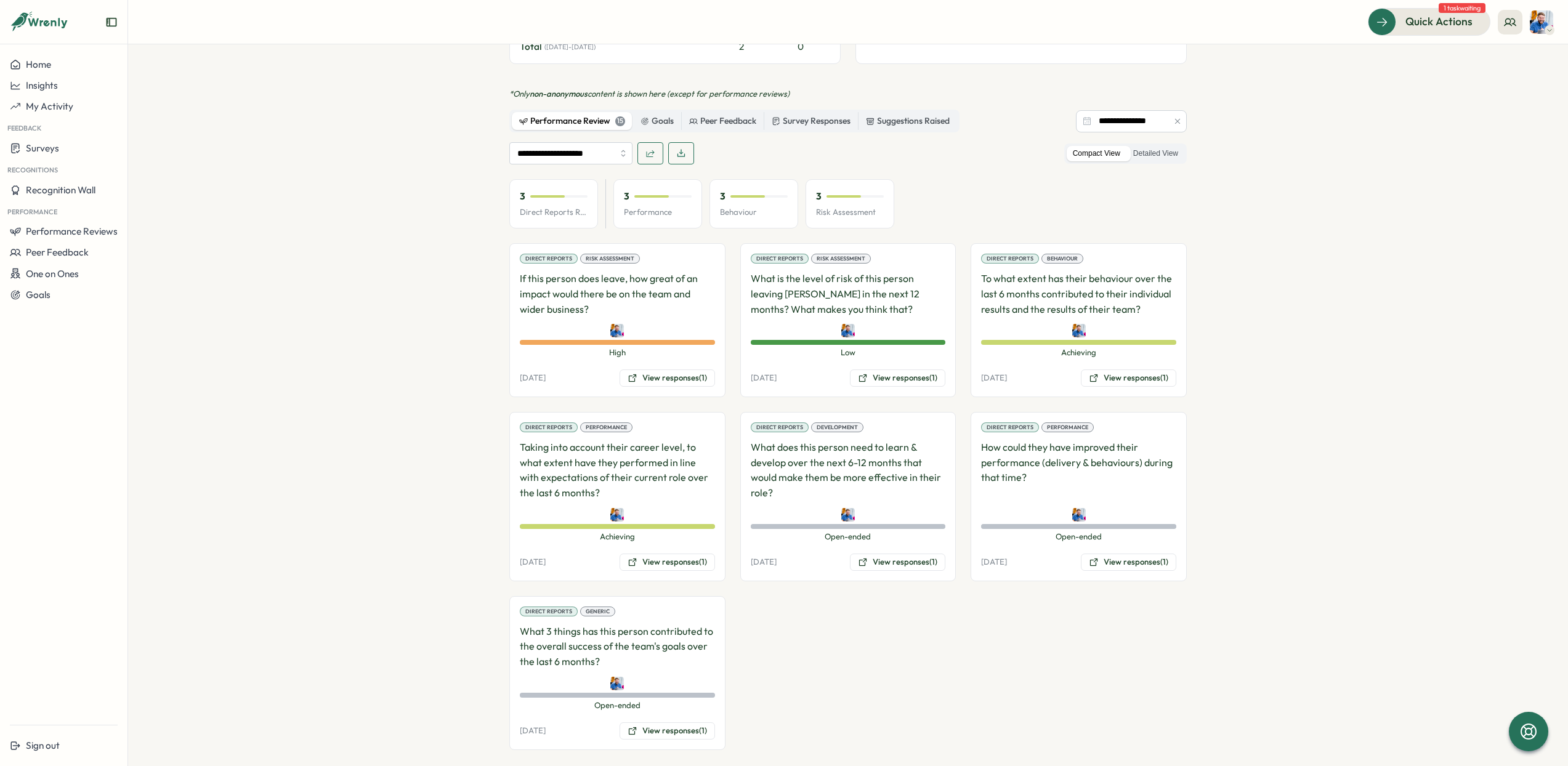
click at [842, 142] on div "**********" at bounding box center [848, 153] width 678 height 23
